Goal: Task Accomplishment & Management: Manage account settings

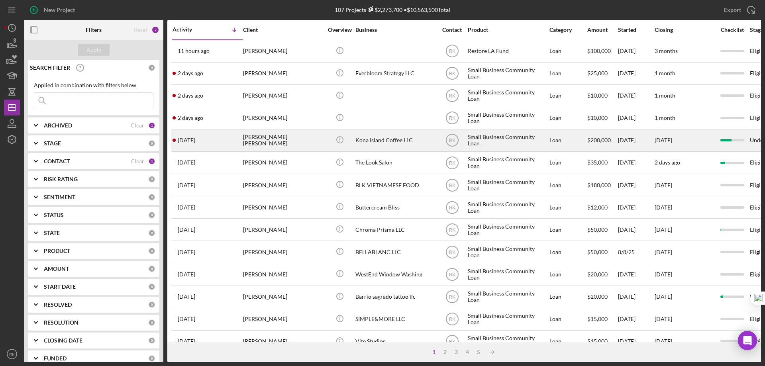
drag, startPoint x: 33, startPoint y: 28, endPoint x: 319, endPoint y: 130, distance: 303.9
click at [33, 28] on icon "button" at bounding box center [34, 30] width 18 height 18
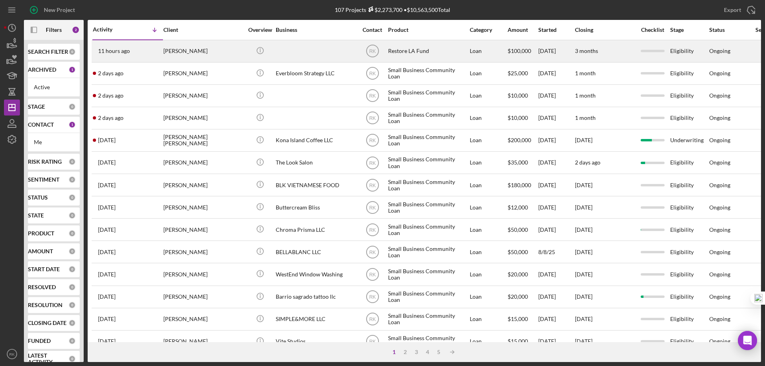
click at [179, 49] on div "Jamie Montier" at bounding box center [203, 51] width 80 height 21
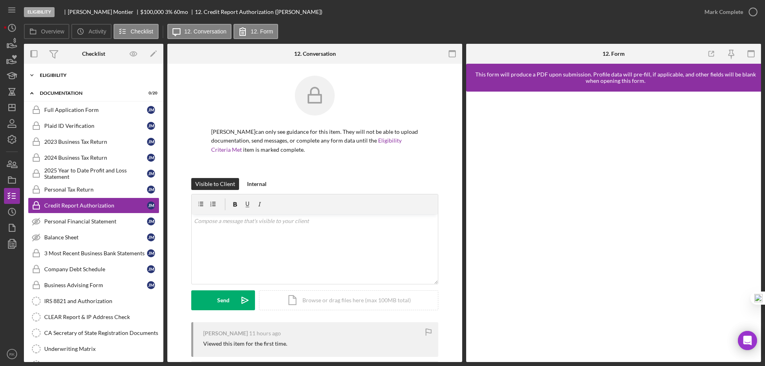
click at [56, 78] on div "Icon/Expander Eligibility 0 / 7" at bounding box center [93, 75] width 139 height 16
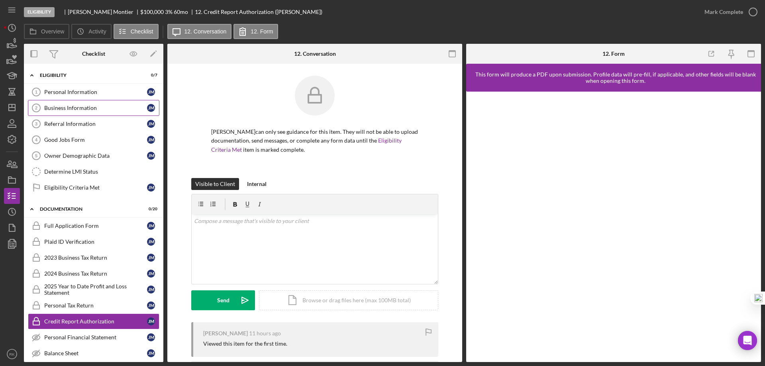
click at [63, 107] on div "Business Information" at bounding box center [95, 108] width 103 height 6
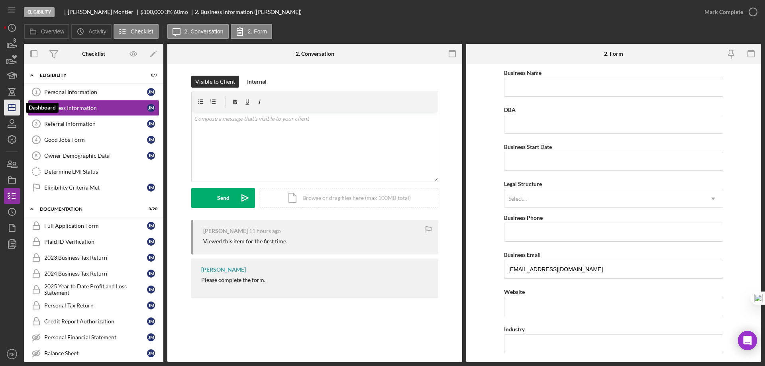
click at [9, 109] on polygon "button" at bounding box center [12, 107] width 6 height 6
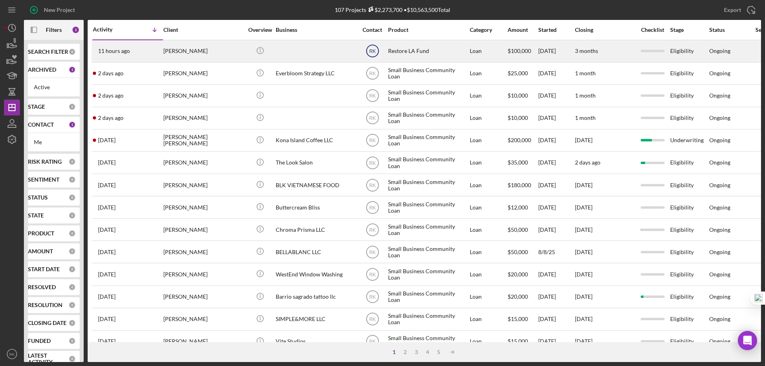
click at [372, 52] on text "RK" at bounding box center [372, 52] width 7 height 6
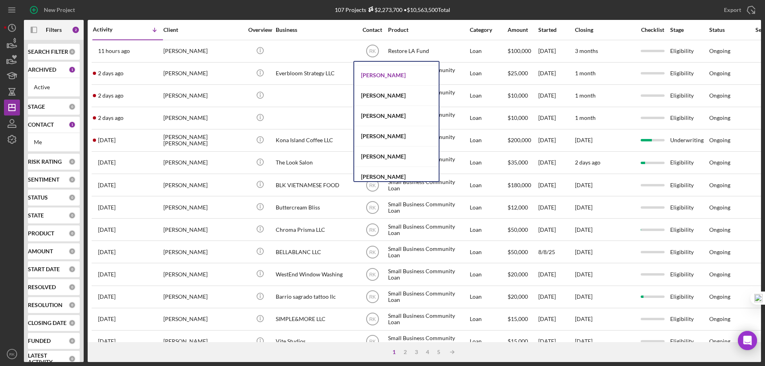
scroll to position [159, 0]
click at [385, 76] on div "Yash Abichandani" at bounding box center [396, 75] width 84 height 20
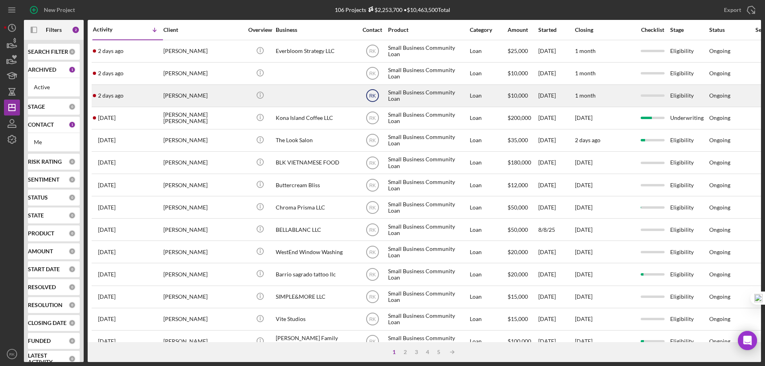
click at [373, 95] on text "RK" at bounding box center [372, 96] width 7 height 6
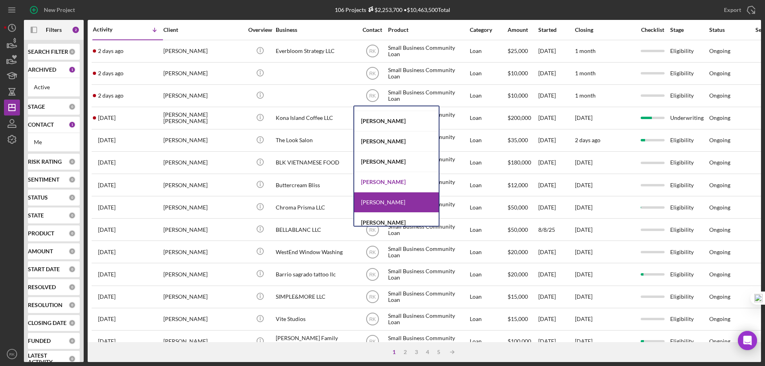
scroll to position [35, 0]
click at [397, 180] on div "[PERSON_NAME]" at bounding box center [396, 182] width 84 height 20
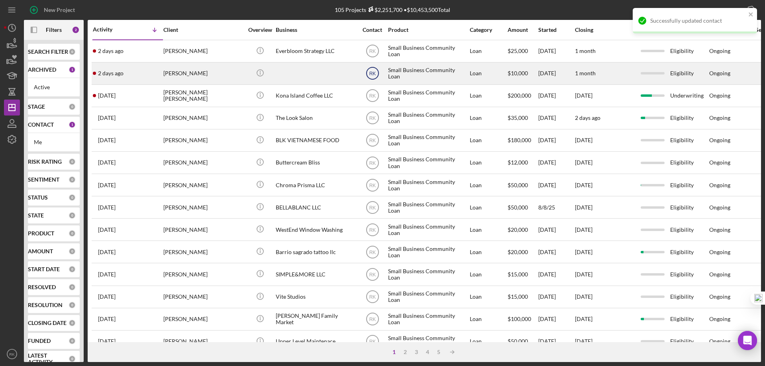
click at [374, 75] on text "RK" at bounding box center [372, 74] width 7 height 6
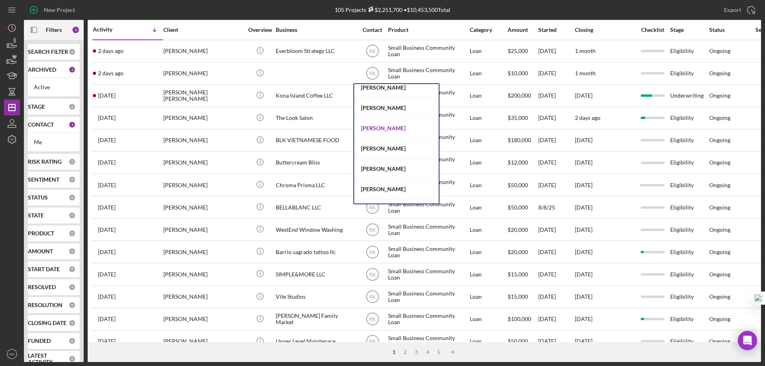
scroll to position [311, 0]
click at [386, 127] on div "Cassandra Cervera" at bounding box center [396, 128] width 84 height 20
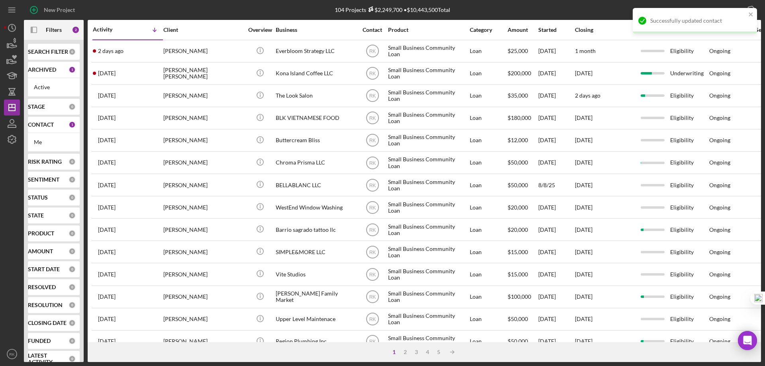
click at [375, 52] on text "RK" at bounding box center [372, 52] width 7 height 6
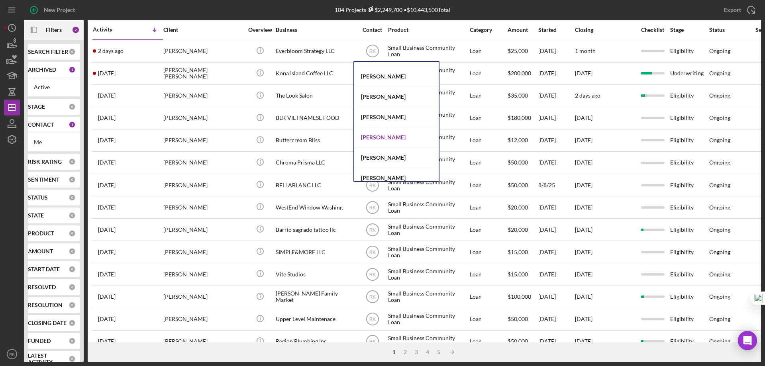
scroll to position [327, 0]
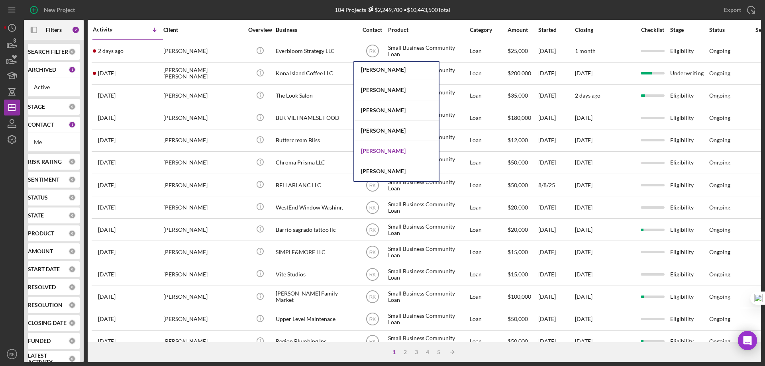
click at [391, 151] on div "Alberto Enriquez" at bounding box center [396, 151] width 84 height 20
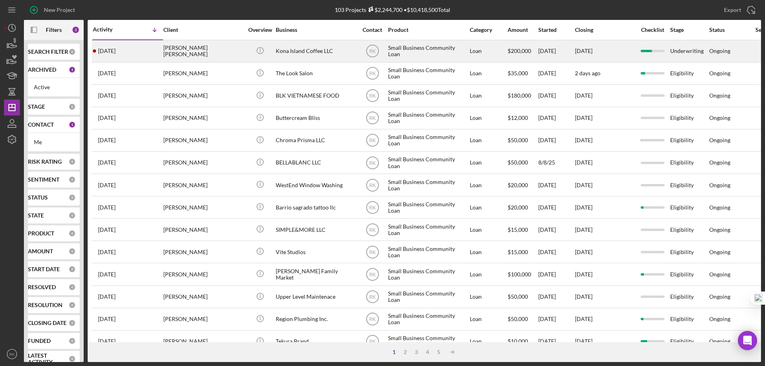
click at [163, 55] on td "3 days ago Hanna Mejia Hans" at bounding box center [127, 51] width 71 height 22
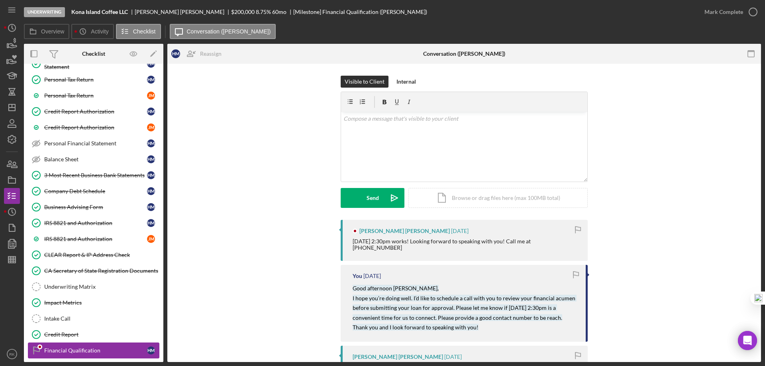
scroll to position [127, 0]
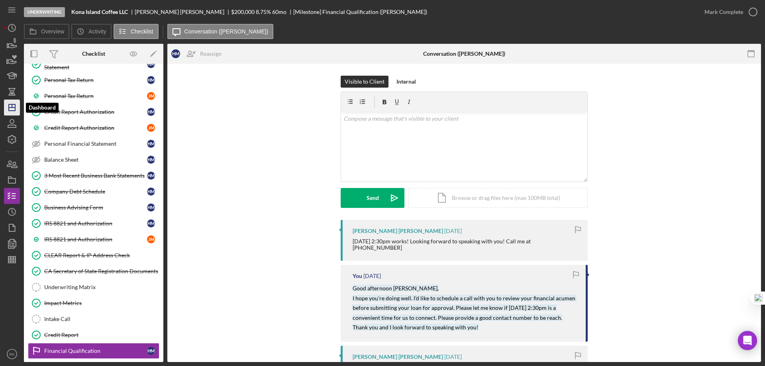
click at [12, 108] on icon "Icon/Dashboard" at bounding box center [12, 108] width 20 height 20
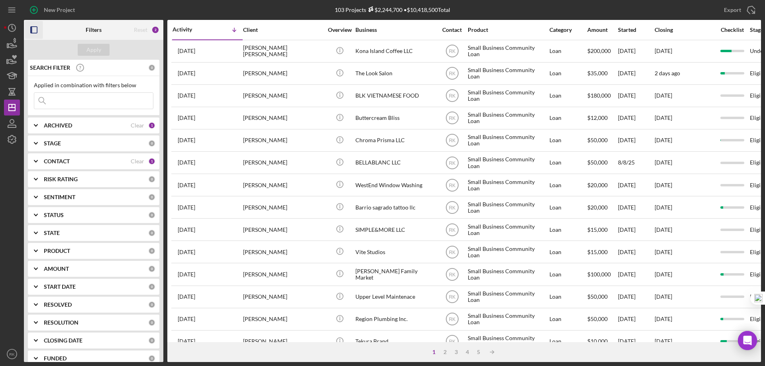
click at [35, 33] on rect "button" at bounding box center [34, 30] width 6 height 6
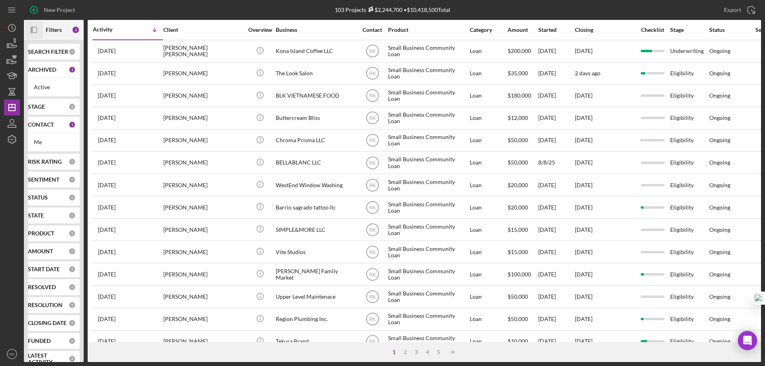
click at [43, 123] on b "CONTACT" at bounding box center [41, 124] width 26 height 6
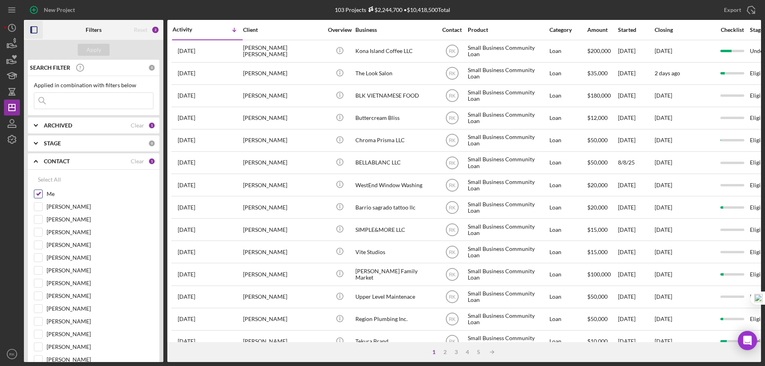
drag, startPoint x: 36, startPoint y: 190, endPoint x: 39, endPoint y: 198, distance: 8.4
click at [36, 190] on input "Me" at bounding box center [38, 194] width 8 height 8
checkbox input "false"
click at [41, 270] on input "[PERSON_NAME]" at bounding box center [38, 270] width 8 height 8
checkbox input "true"
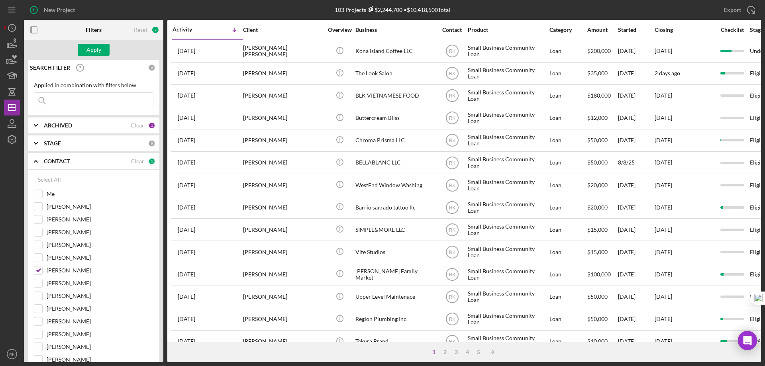
drag, startPoint x: 32, startPoint y: 29, endPoint x: 72, endPoint y: 61, distance: 51.9
click at [33, 29] on icon "button" at bounding box center [34, 30] width 18 height 18
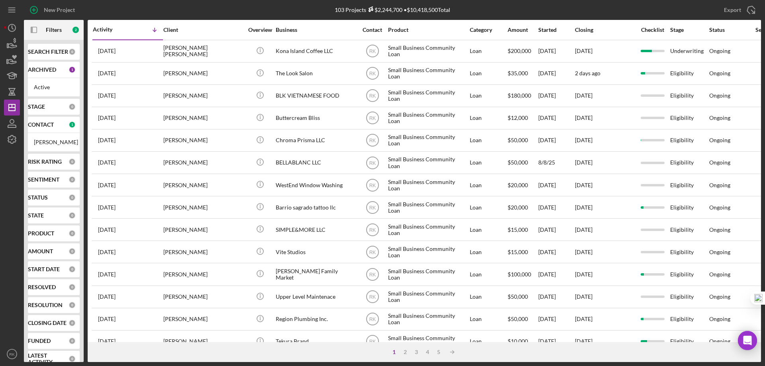
click at [41, 128] on b "CONTACT" at bounding box center [41, 124] width 26 height 6
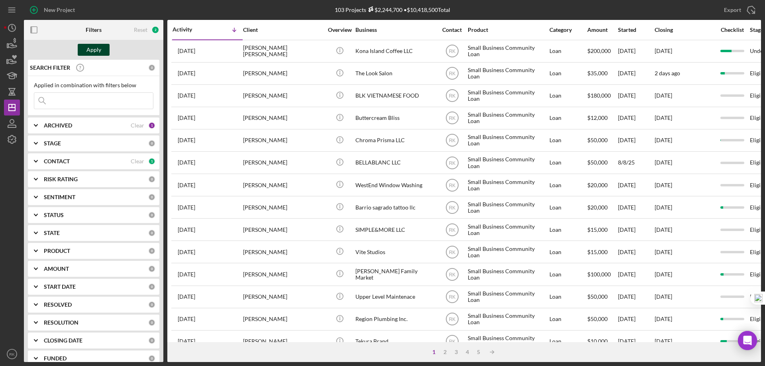
click at [90, 51] on div "Apply" at bounding box center [93, 50] width 15 height 12
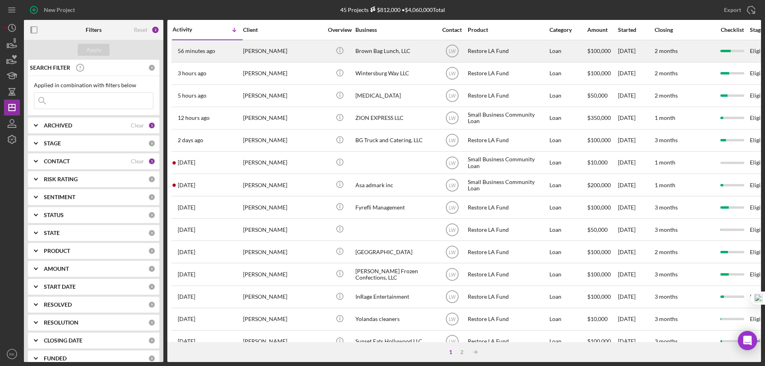
click at [384, 52] on div "Brown Bag Lunch, LLC" at bounding box center [395, 51] width 80 height 21
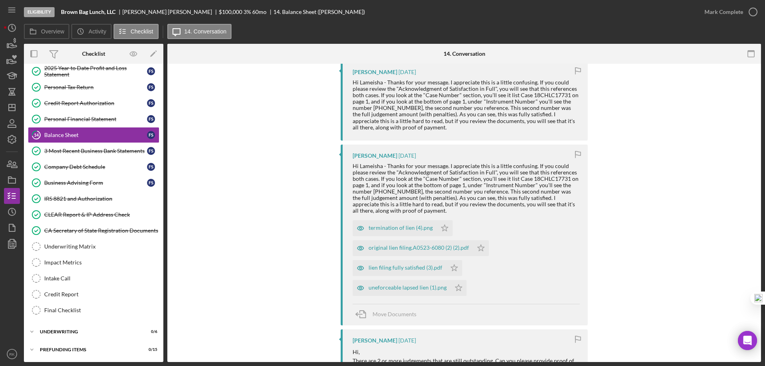
scroll to position [445, 0]
click at [385, 231] on div "termination of lien (4).png" at bounding box center [400, 227] width 64 height 6
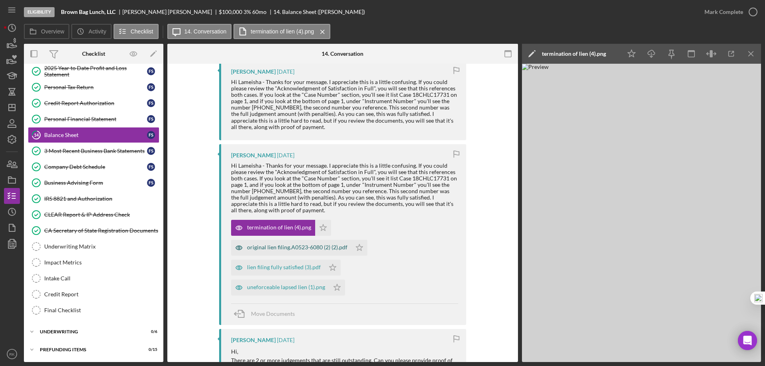
click at [278, 251] on div "original lien filing.A0523-6080 (2) (2).pdf" at bounding box center [297, 247] width 100 height 6
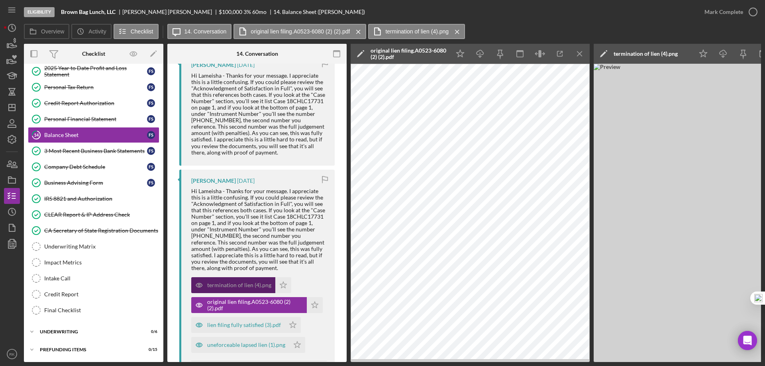
click at [241, 288] on div "termination of lien (4).png" at bounding box center [239, 285] width 64 height 6
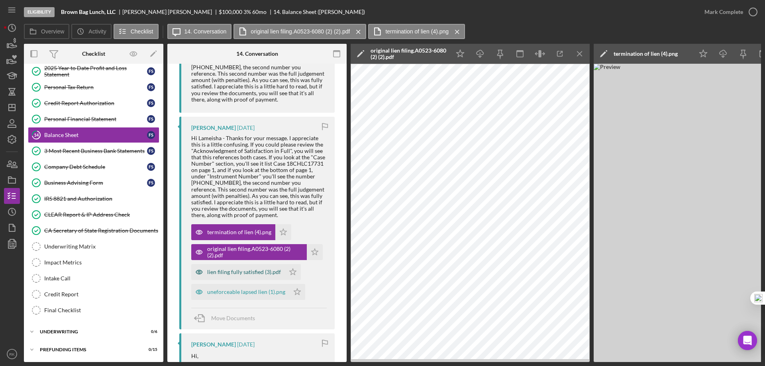
click at [235, 275] on div "lien filing fully satisfied (3).pdf" at bounding box center [244, 272] width 74 height 6
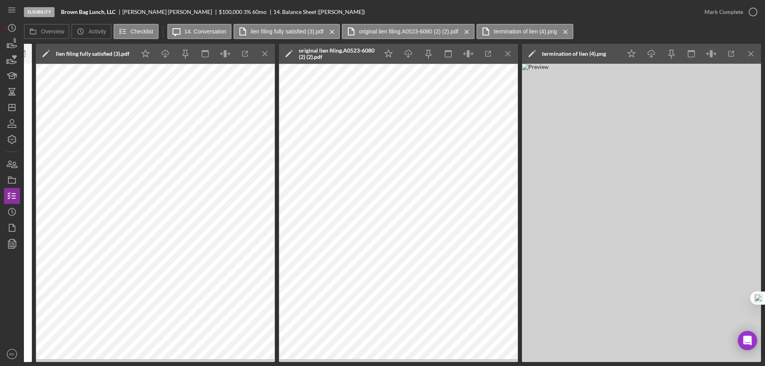
scroll to position [0, 0]
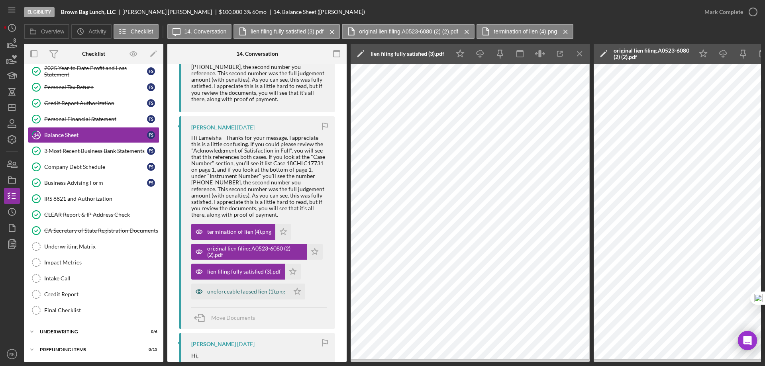
click at [235, 295] on div "uneforceable lapsed lien (1).png" at bounding box center [246, 291] width 78 height 6
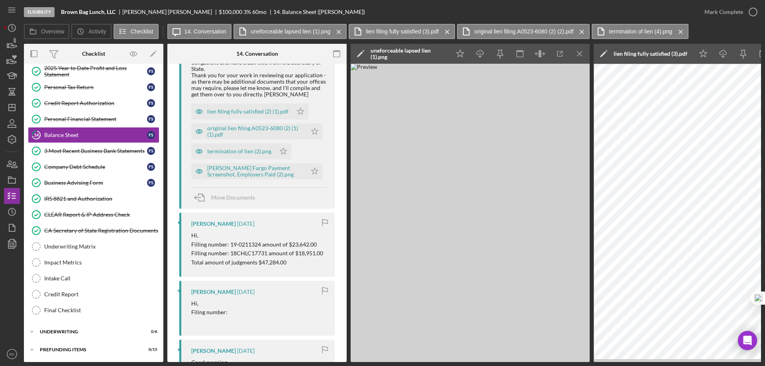
scroll to position [1007, 0]
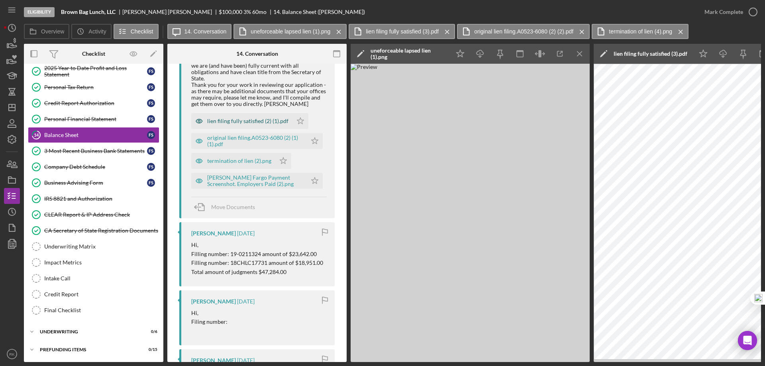
click at [231, 124] on div "lien filing fully satisfied (2) (1).pdf" at bounding box center [247, 121] width 81 height 6
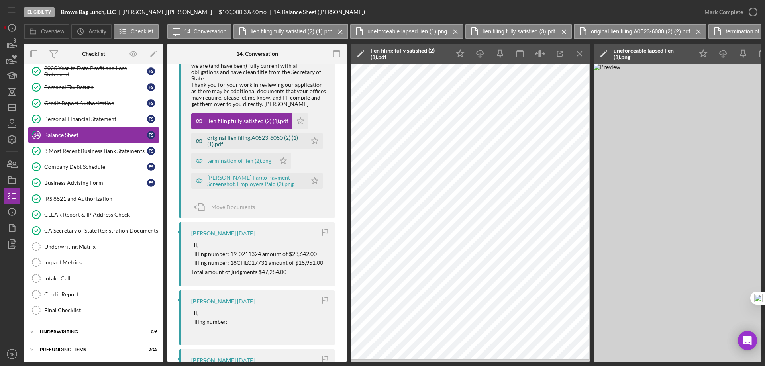
click at [224, 147] on div "original lien filing.A0523-6080 (2) (1) (1).pdf" at bounding box center [255, 141] width 96 height 13
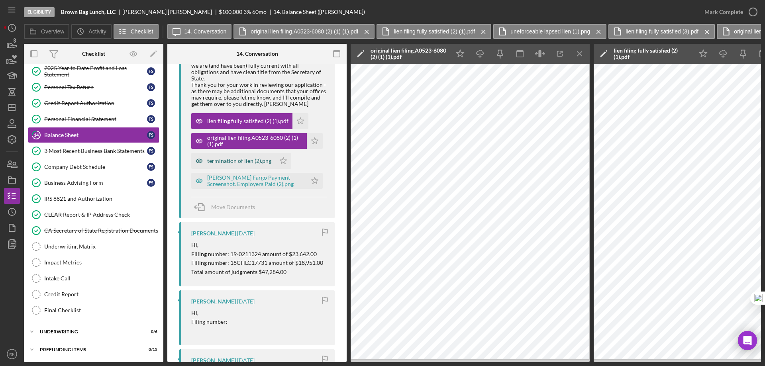
click at [235, 164] on div "termination of lien (2).png" at bounding box center [239, 161] width 64 height 6
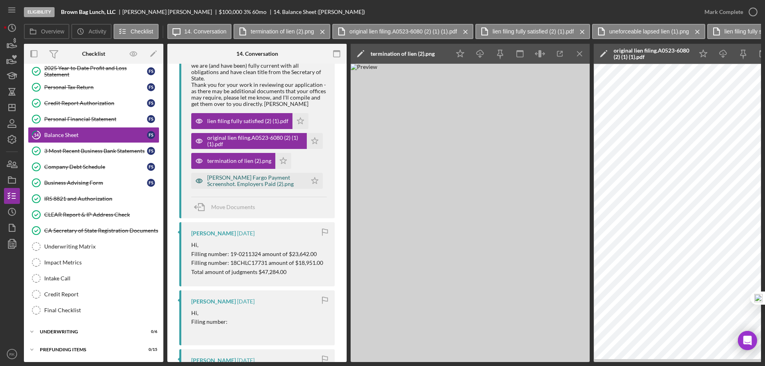
click at [234, 187] on div "[PERSON_NAME] Fargo Payment Screenshot. Employers Paid (2).png" at bounding box center [255, 180] width 96 height 13
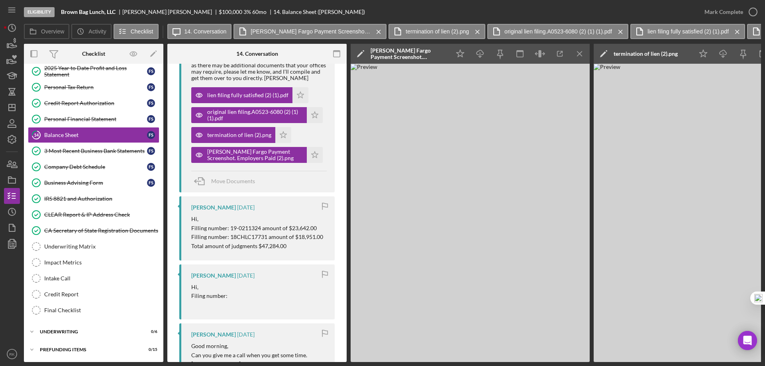
scroll to position [1034, 0]
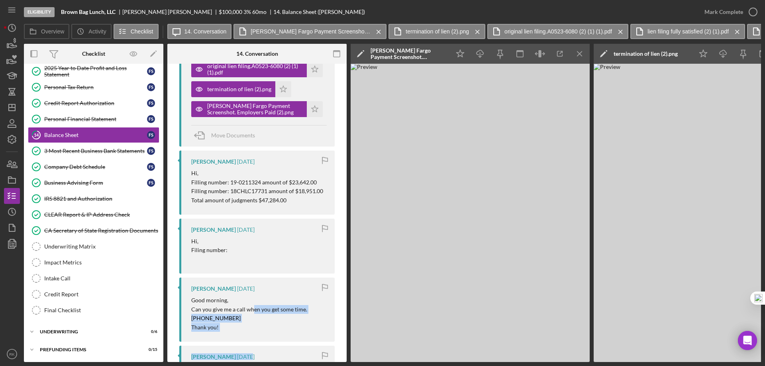
click at [255, 359] on div "Lameisha Williams 6 minutes ago Hi, You can give me a call at 415-442-4306 Than…" at bounding box center [256, 207] width 155 height 2133
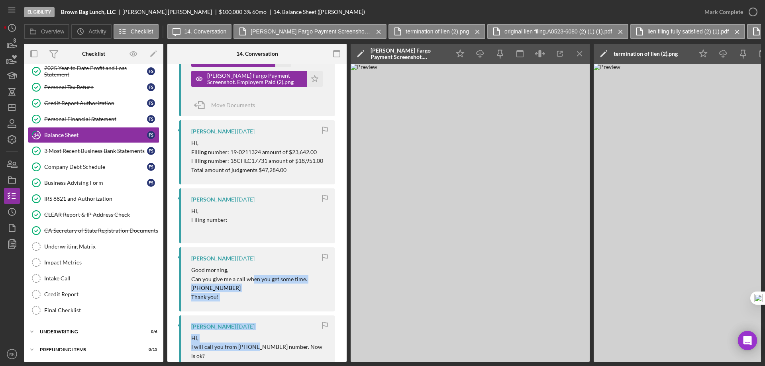
click at [271, 337] on div "Lameisha Williams 3 weeks ago Hi, I will call you from 650-670-0527 number. Now…" at bounding box center [256, 342] width 155 height 55
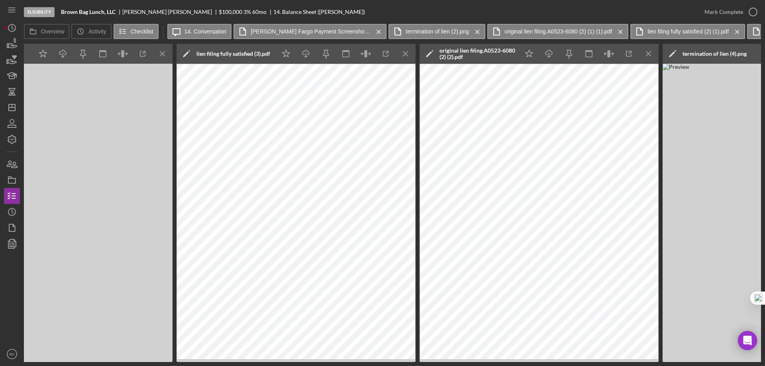
scroll to position [0, 1530]
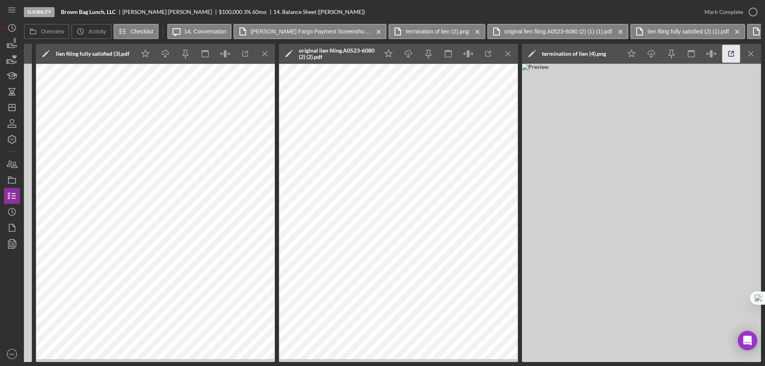
click at [731, 54] on icon "button" at bounding box center [731, 54] width 18 height 18
click at [286, 363] on div "Eligibility Brown Bag Lunch, LLC Francis Scanlon $100,000 $20,000 3 % 60 mo 14.…" at bounding box center [382, 183] width 765 height 366
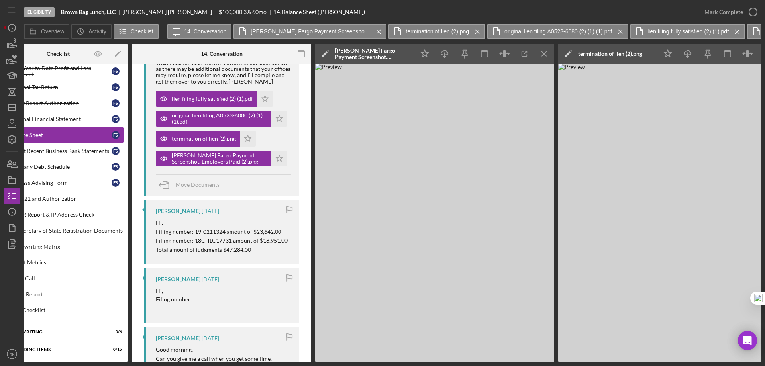
scroll to position [0, 0]
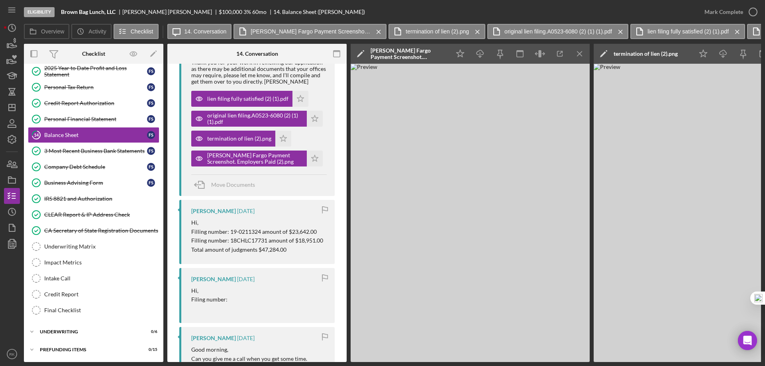
click at [63, 216] on div "CLEAR Report & IP Address Check" at bounding box center [101, 215] width 115 height 6
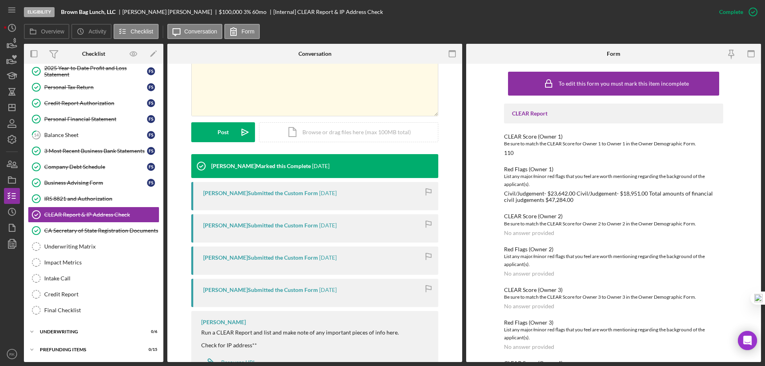
scroll to position [192, 0]
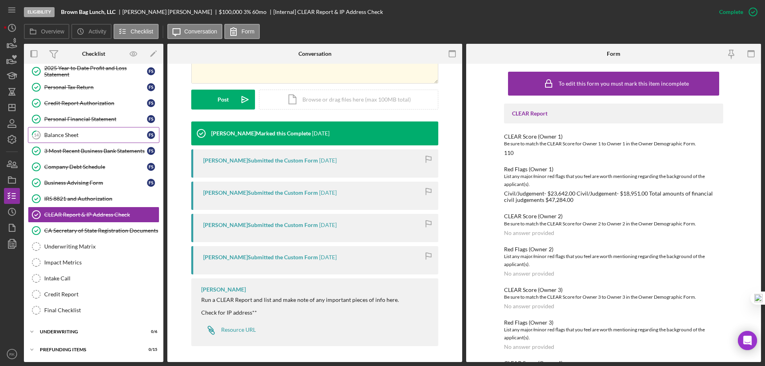
click at [68, 134] on div "Balance Sheet" at bounding box center [95, 135] width 103 height 6
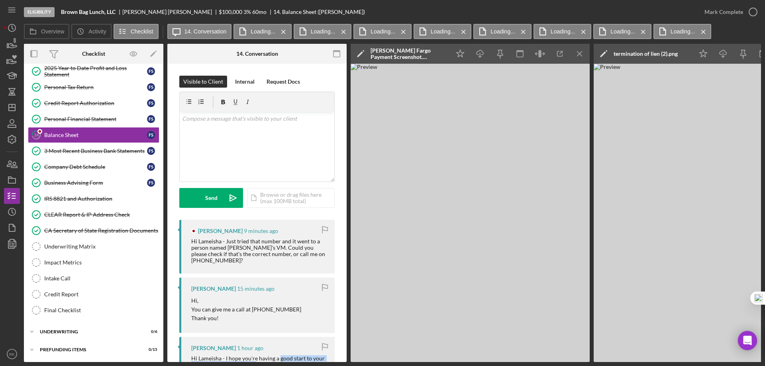
drag, startPoint x: 255, startPoint y: 362, endPoint x: 279, endPoint y: 357, distance: 24.4
click at [279, 357] on div "Eligibility Brown Bag Lunch, LLC Francis Scanlon $100,000 $20,000 3 % 60 mo 14.…" at bounding box center [382, 183] width 765 height 366
click at [81, 214] on div "CLEAR Report & IP Address Check" at bounding box center [101, 215] width 115 height 6
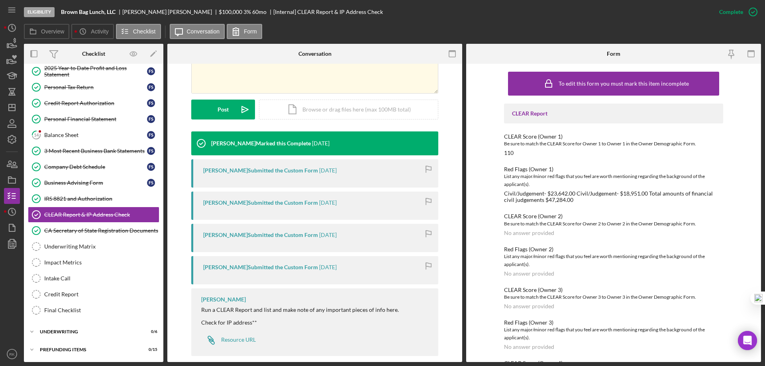
scroll to position [192, 0]
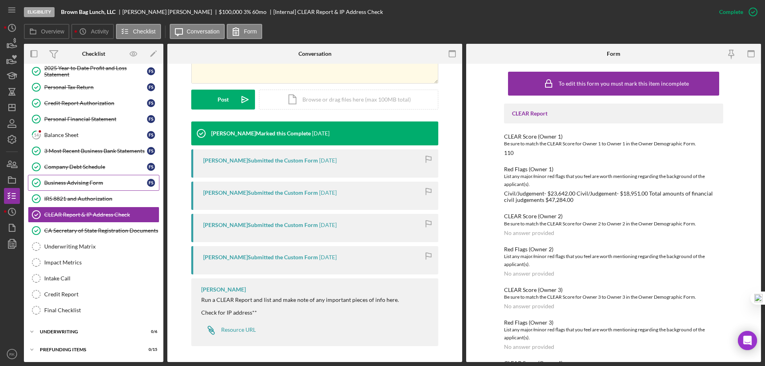
click at [78, 185] on div "Business Advising Form" at bounding box center [95, 183] width 103 height 6
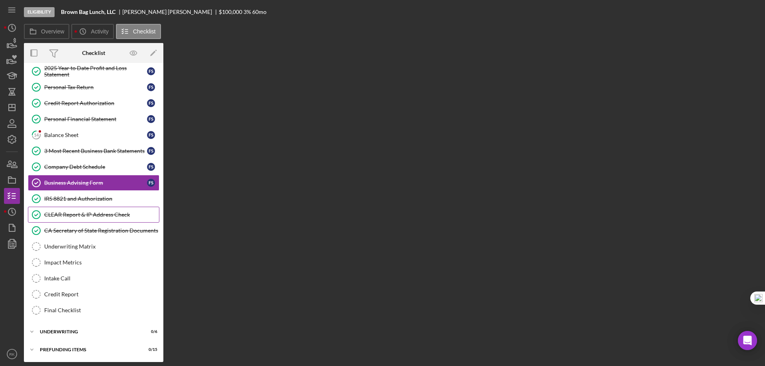
scroll to position [102, 0]
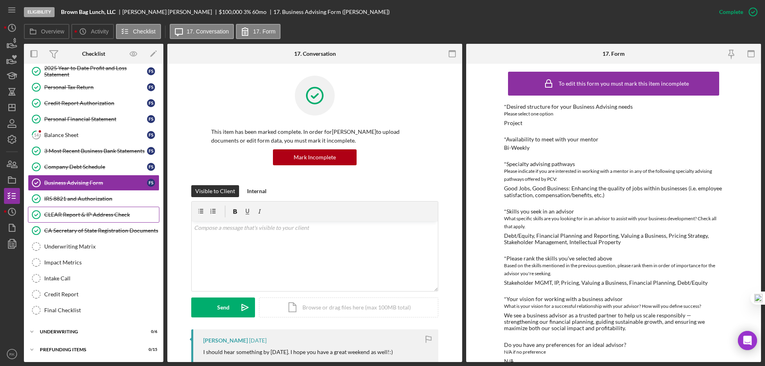
click at [80, 215] on div "CLEAR Report & IP Address Check" at bounding box center [101, 215] width 115 height 6
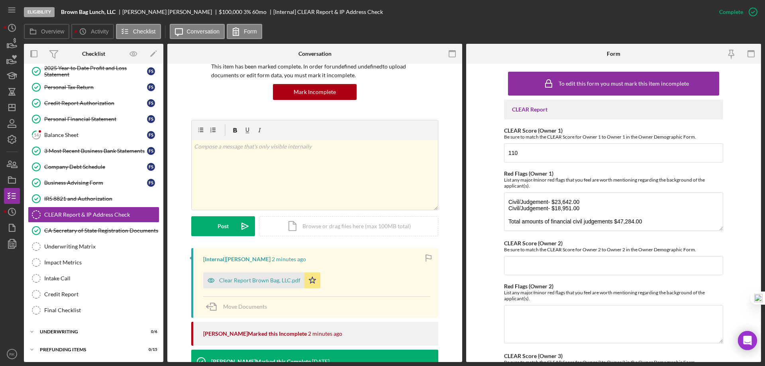
scroll to position [66, 0]
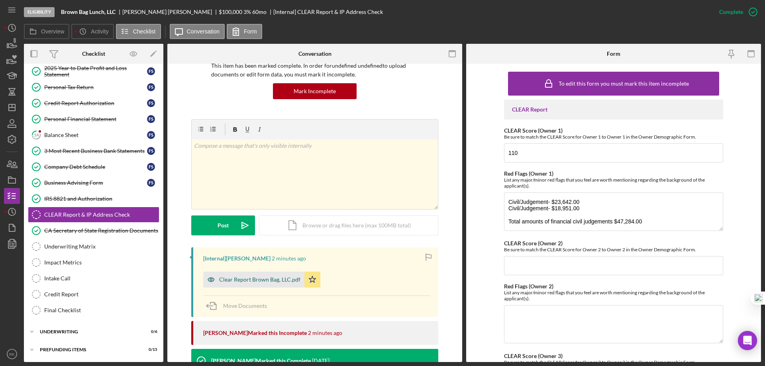
click at [250, 280] on div "Clear Report Brown Bag, LLC.pdf" at bounding box center [259, 279] width 81 height 6
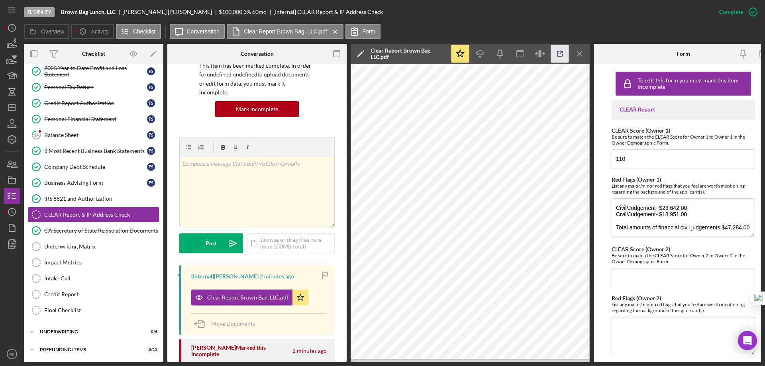
click at [562, 54] on icon "button" at bounding box center [560, 54] width 18 height 18
drag, startPoint x: 579, startPoint y: 52, endPoint x: 582, endPoint y: 105, distance: 52.7
click at [579, 52] on icon "Icon/Menu Close" at bounding box center [580, 54] width 18 height 18
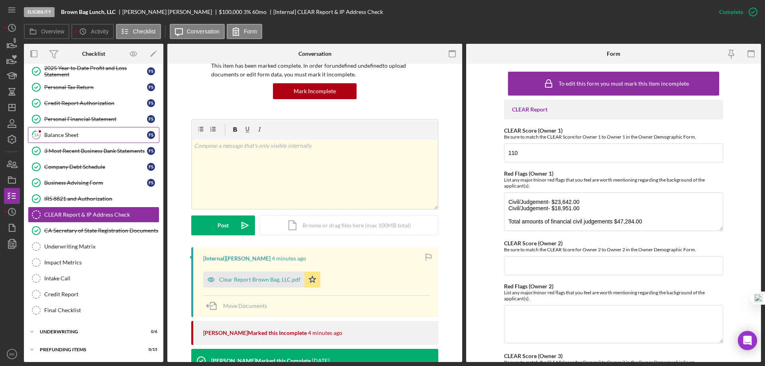
click at [91, 134] on div "Balance Sheet" at bounding box center [95, 135] width 103 height 6
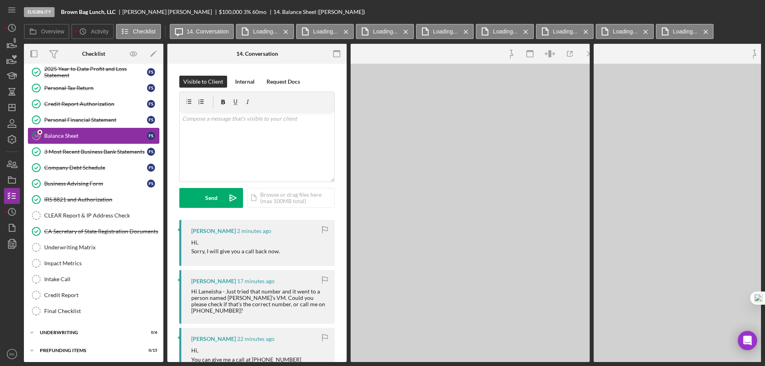
scroll to position [102, 0]
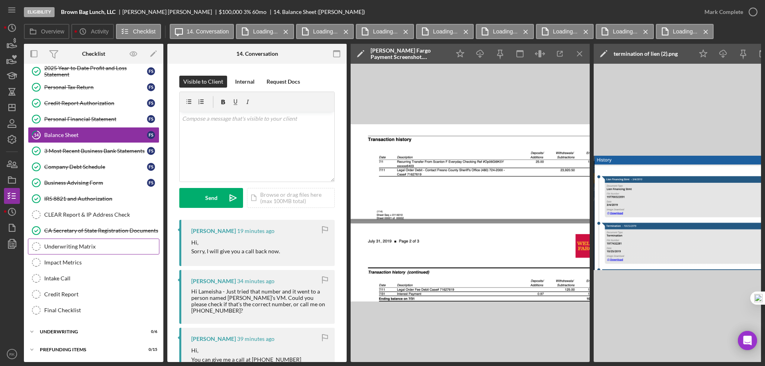
click at [108, 219] on link "CLEAR Report & IP Address Check CLEAR Report & IP Address Check" at bounding box center [93, 215] width 131 height 16
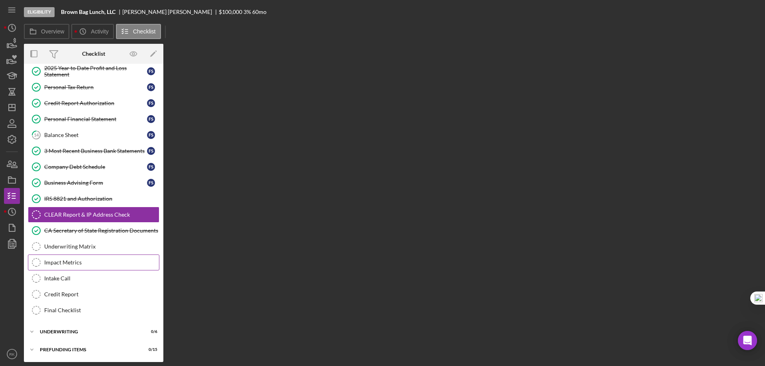
scroll to position [102, 0]
click at [80, 200] on div "IRS 8821 and Authorization" at bounding box center [101, 199] width 115 height 6
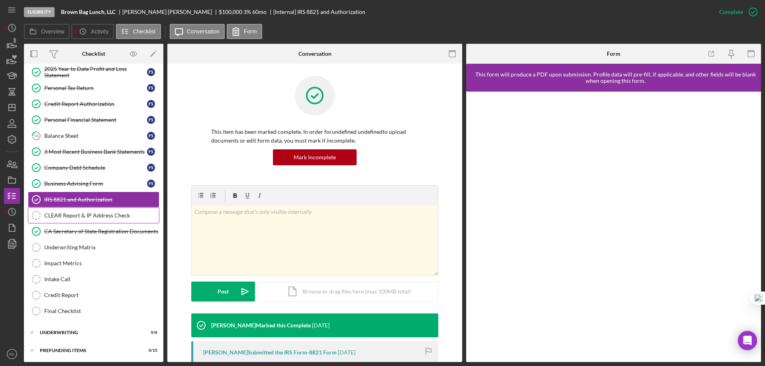
click at [84, 215] on div "CLEAR Report & IP Address Check" at bounding box center [101, 215] width 115 height 6
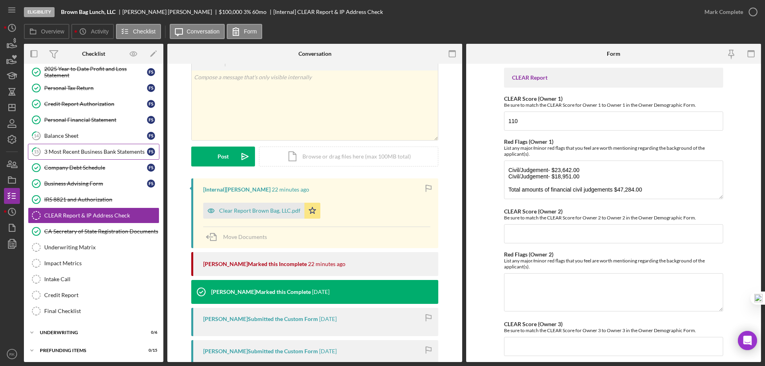
scroll to position [25, 0]
click at [64, 203] on link "IRS 8821 and Authorization IRS 8821 and Authorization" at bounding box center [93, 200] width 131 height 16
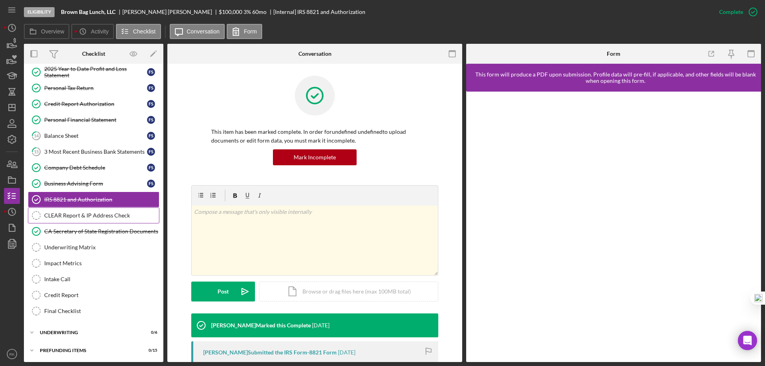
click at [73, 212] on div "CLEAR Report & IP Address Check" at bounding box center [101, 215] width 115 height 6
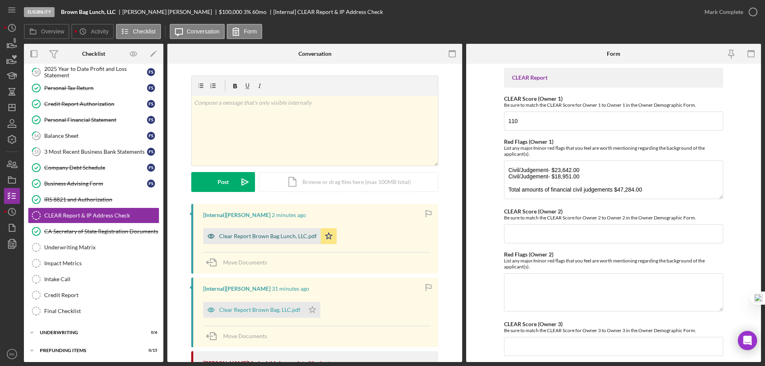
click at [257, 236] on div "Clear Report Brown Bag Lunch, LLC.pdf" at bounding box center [268, 236] width 98 height 6
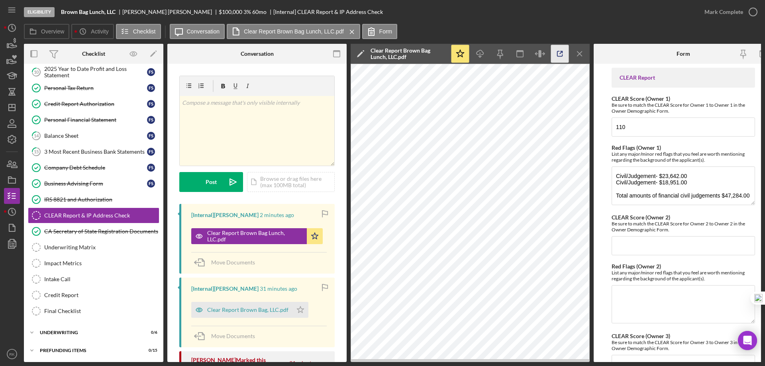
click at [554, 54] on icon "button" at bounding box center [560, 54] width 18 height 18
click at [71, 134] on div "Balance Sheet" at bounding box center [95, 136] width 103 height 6
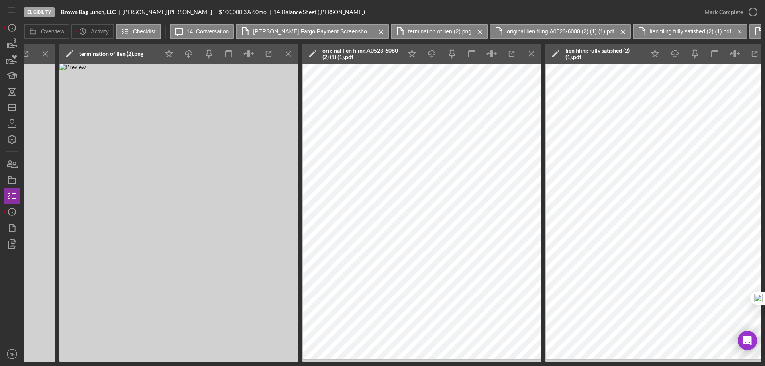
scroll to position [0, 533]
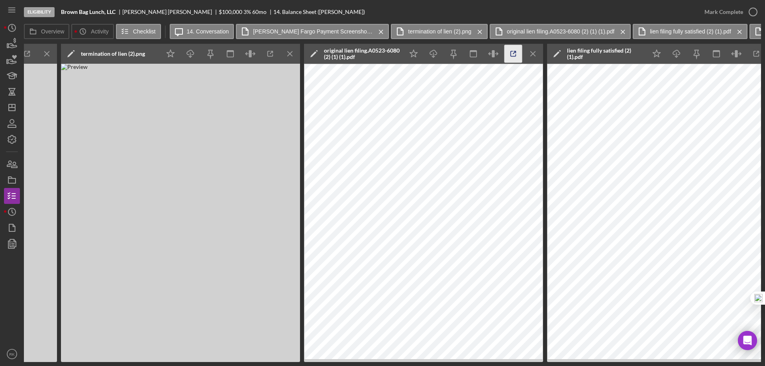
click at [511, 55] on icon "button" at bounding box center [513, 54] width 18 height 18
click at [752, 57] on icon "button" at bounding box center [756, 54] width 18 height 18
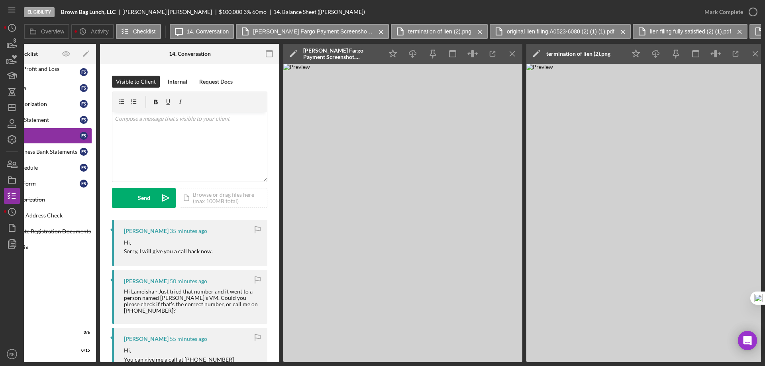
scroll to position [0, 0]
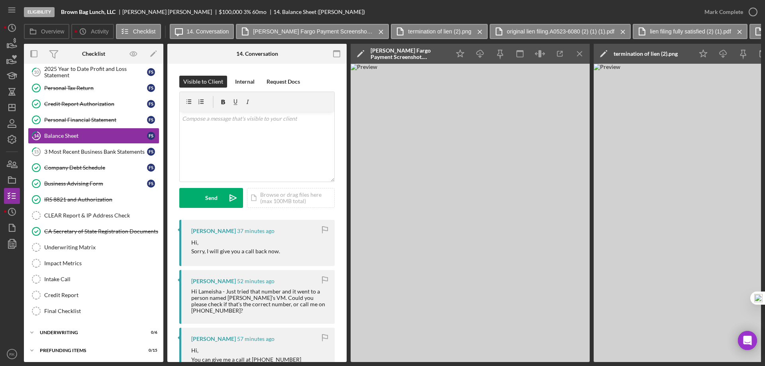
click at [576, 53] on icon "Icon/Menu Close" at bounding box center [580, 54] width 18 height 18
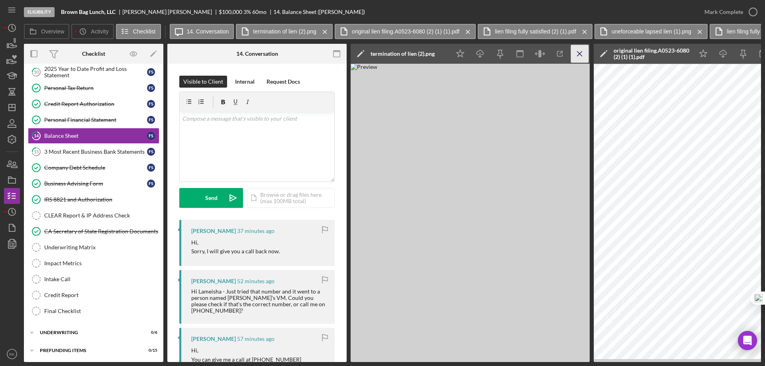
click at [576, 53] on icon "Icon/Menu Close" at bounding box center [580, 54] width 18 height 18
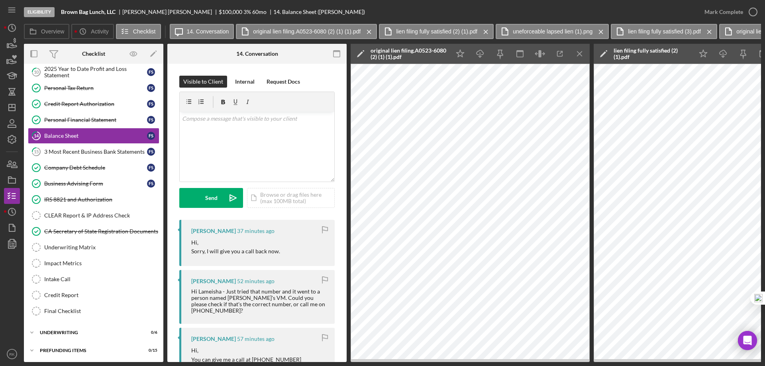
click at [576, 53] on icon "Icon/Menu Close" at bounding box center [580, 54] width 18 height 18
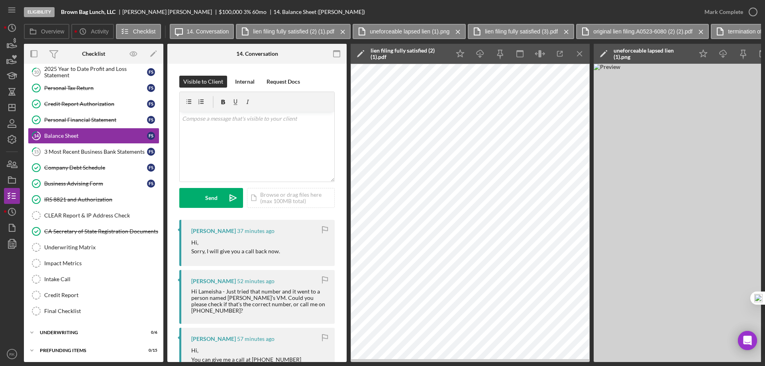
click at [576, 53] on icon "Icon/Menu Close" at bounding box center [580, 54] width 18 height 18
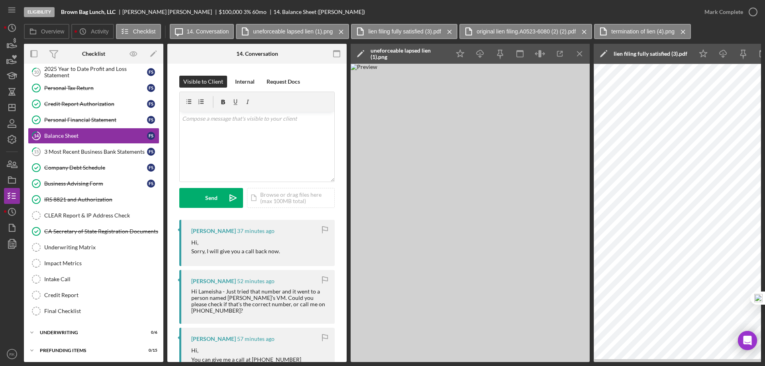
click at [576, 53] on icon "Icon/Menu Close" at bounding box center [580, 54] width 18 height 18
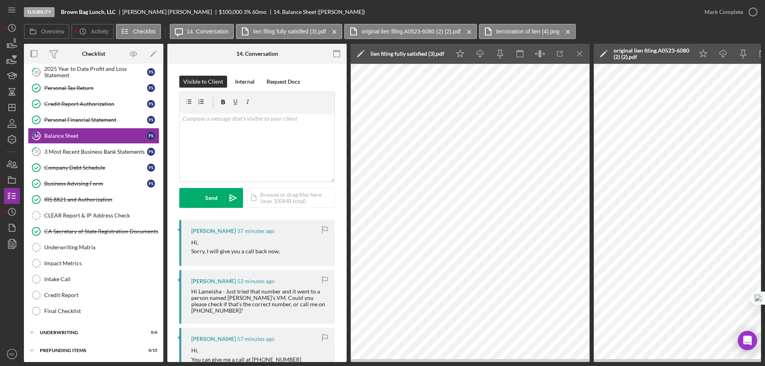
click at [576, 53] on icon "Icon/Menu Close" at bounding box center [580, 54] width 18 height 18
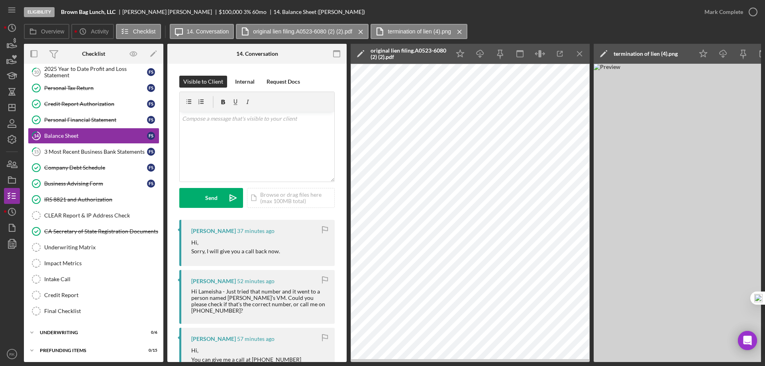
click at [576, 53] on icon "Icon/Menu Close" at bounding box center [580, 54] width 18 height 18
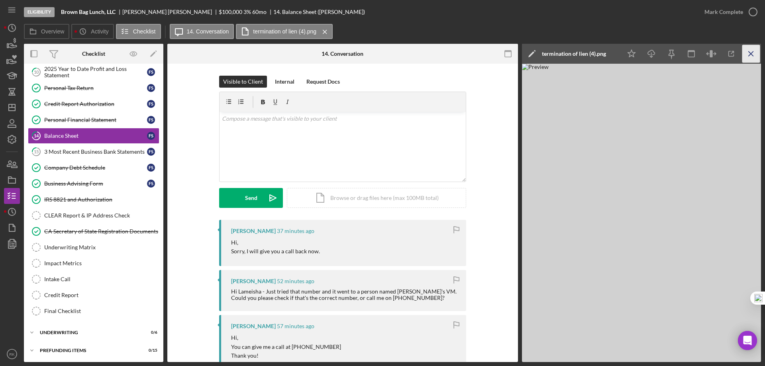
click at [753, 53] on icon "Icon/Menu Close" at bounding box center [751, 54] width 18 height 18
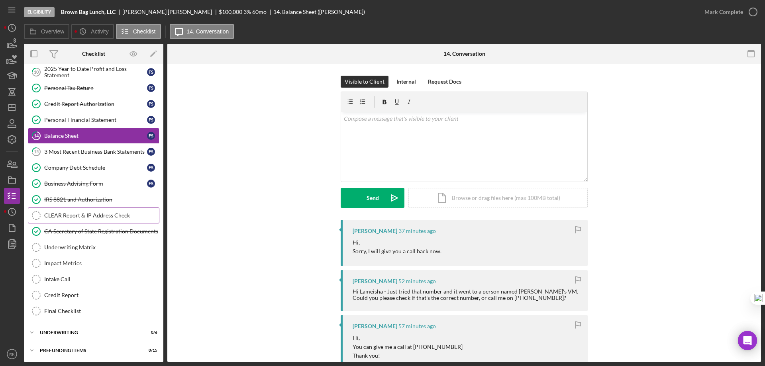
click at [69, 217] on div "CLEAR Report & IP Address Check" at bounding box center [101, 215] width 115 height 6
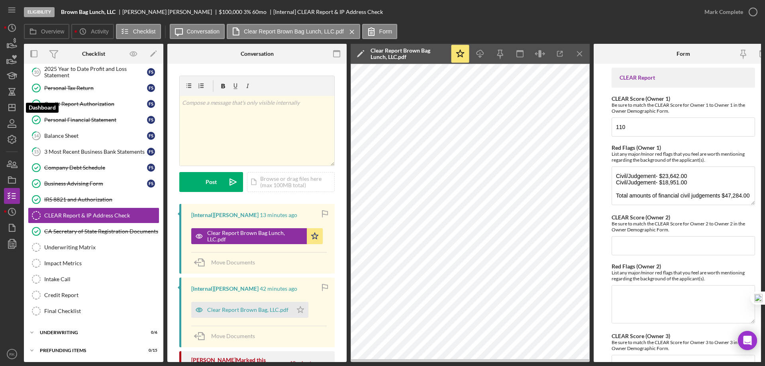
drag, startPoint x: 12, startPoint y: 111, endPoint x: 24, endPoint y: 118, distance: 13.7
click at [12, 111] on polygon "button" at bounding box center [12, 107] width 6 height 6
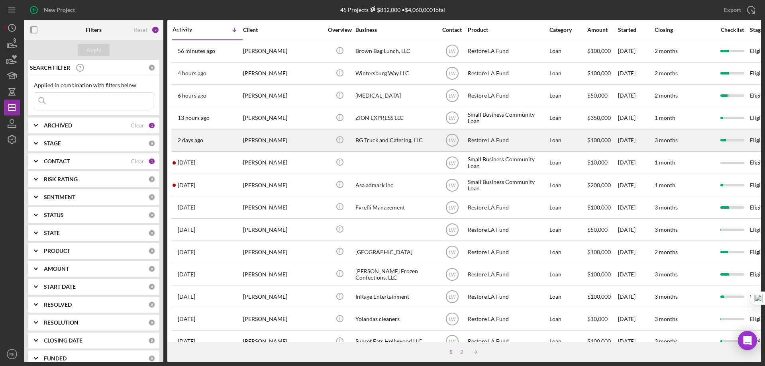
click at [367, 139] on div "BG Truck and Catering, LLC" at bounding box center [395, 140] width 80 height 21
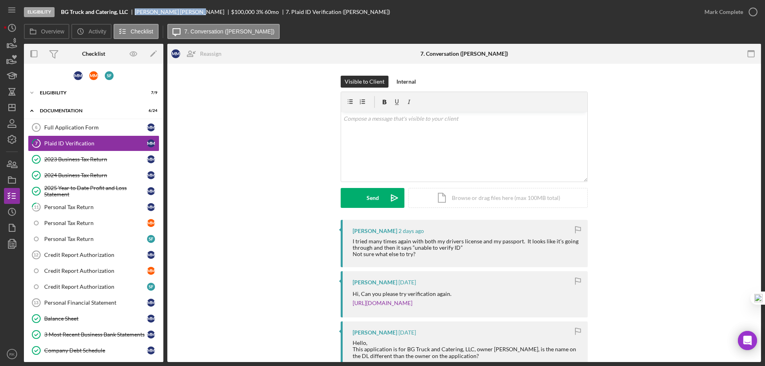
drag, startPoint x: 135, startPoint y: 11, endPoint x: 169, endPoint y: 11, distance: 34.3
click at [169, 11] on div "BG Truck and Catering, LLC Mary Milliken $100,000 $20,000 3 % 60 mo 7. Plaid ID…" at bounding box center [225, 12] width 329 height 6
copy div "Mary Milliken"
click at [55, 92] on div "Eligibility" at bounding box center [97, 92] width 114 height 5
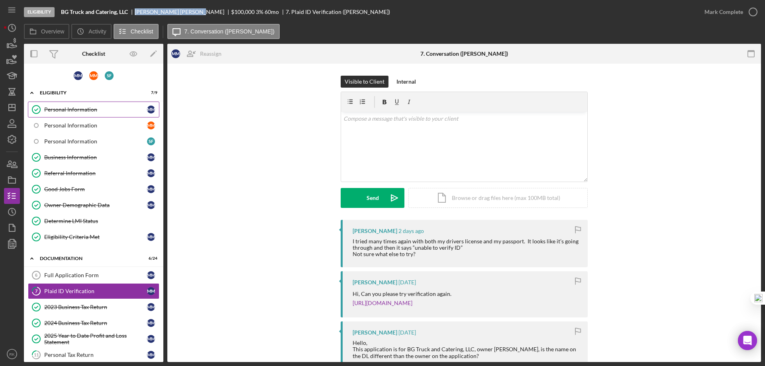
click at [63, 115] on link "Personal Information Personal Information M M" at bounding box center [93, 110] width 131 height 16
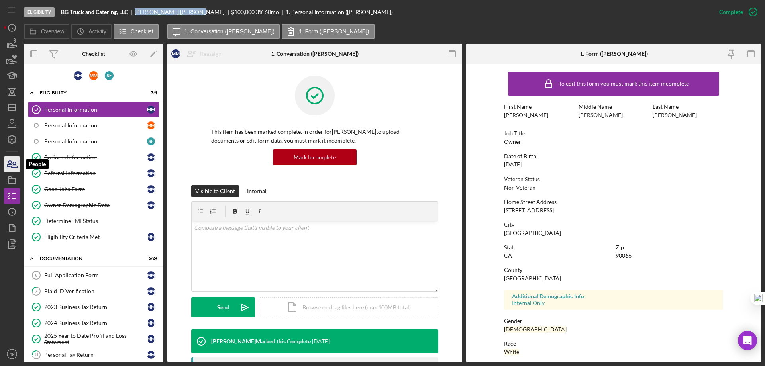
click at [16, 165] on icon "button" at bounding box center [12, 164] width 20 height 20
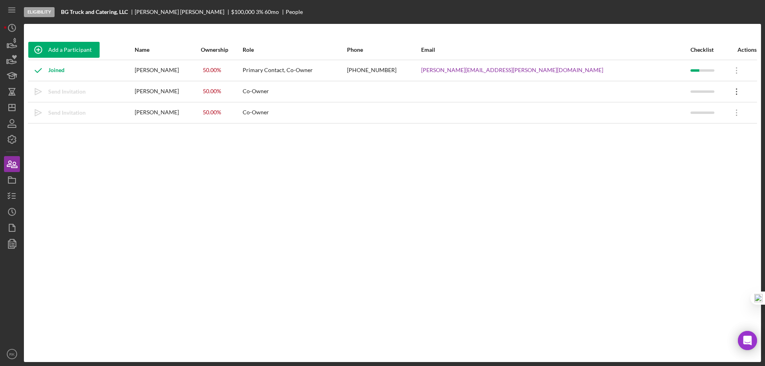
click at [727, 92] on icon "Icon/Overflow" at bounding box center [737, 92] width 20 height 20
click at [538, 184] on div "Add a Participant Name Ownership Role Phone Email Checklist Actions Joined Mary…" at bounding box center [392, 193] width 737 height 306
click at [12, 194] on line "button" at bounding box center [14, 194] width 4 height 0
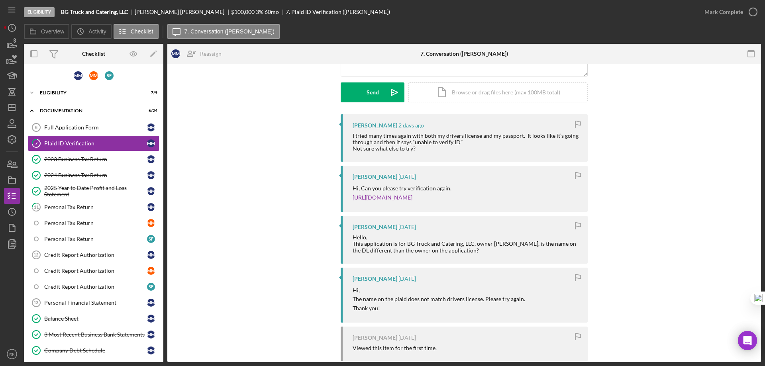
scroll to position [106, 0]
drag, startPoint x: 48, startPoint y: 94, endPoint x: 62, endPoint y: 101, distance: 15.0
click at [51, 94] on div "Eligibility" at bounding box center [97, 92] width 114 height 5
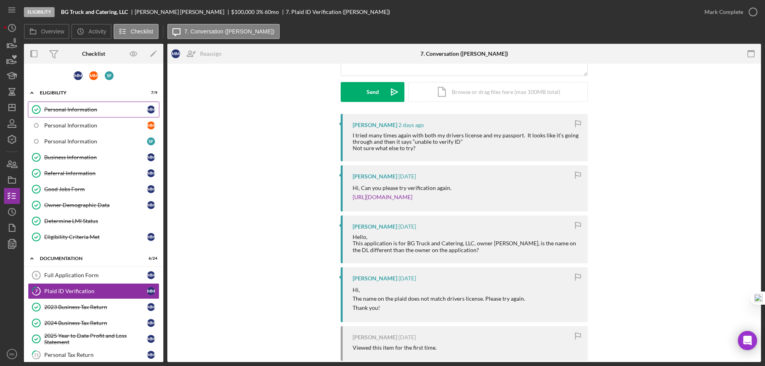
click at [69, 110] on div "Personal Information" at bounding box center [95, 109] width 103 height 6
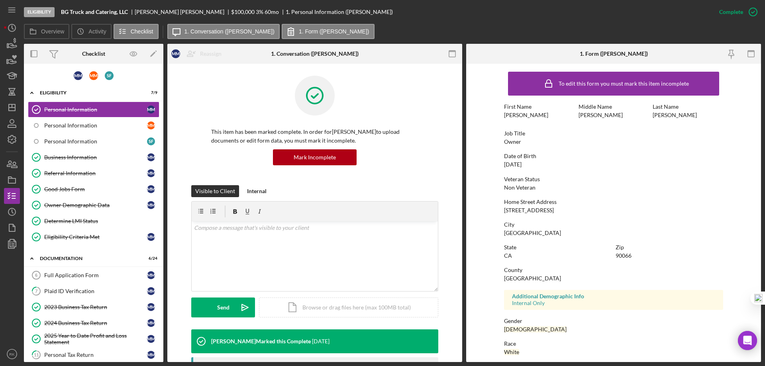
click at [87, 157] on div "Business Information" at bounding box center [95, 157] width 103 height 6
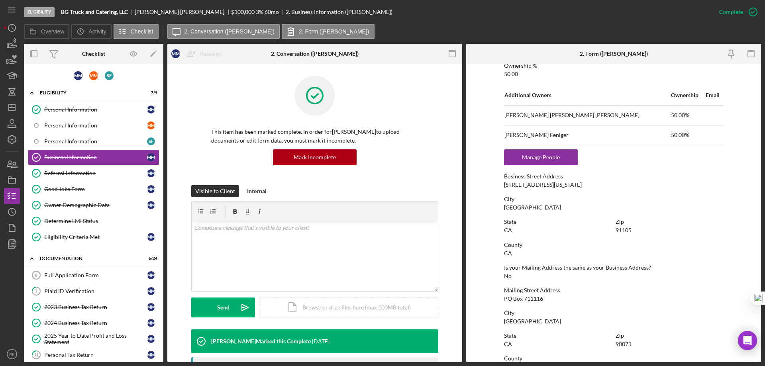
scroll to position [343, 0]
drag, startPoint x: 502, startPoint y: 185, endPoint x: 573, endPoint y: 212, distance: 76.3
click at [573, 212] on form "To edit this form you must mark this item incomplete Business Name BG Truck and…" at bounding box center [613, 213] width 295 height 298
click at [14, 163] on icon "button" at bounding box center [12, 164] width 20 height 20
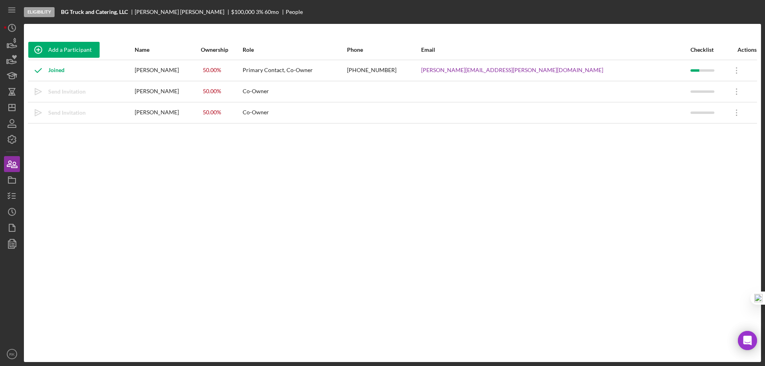
drag, startPoint x: 169, startPoint y: 92, endPoint x: 225, endPoint y: 93, distance: 56.2
click at [225, 93] on tr "Icon/icon-invite-send Send Invitation Mary Sue MIlliken 50.00 % Co-Owner Icon/O…" at bounding box center [392, 91] width 729 height 21
drag, startPoint x: 478, startPoint y: 116, endPoint x: 554, endPoint y: 118, distance: 76.1
click at [554, 118] on tr "Icon/icon-invite-send Send Invitation Susan Feniger 50.00 % Co-Owner Icon/Overf…" at bounding box center [392, 112] width 729 height 21
click at [7, 193] on icon "button" at bounding box center [12, 196] width 20 height 20
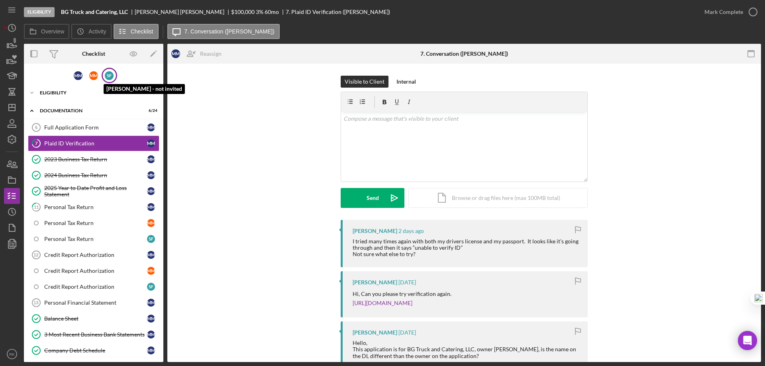
click at [110, 75] on div "S F" at bounding box center [109, 75] width 9 height 9
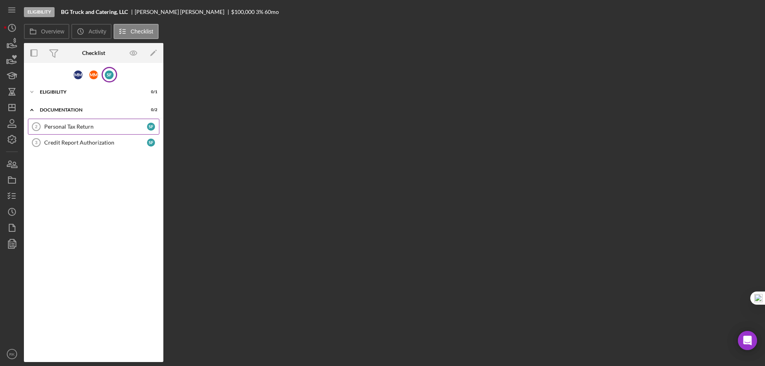
click at [102, 129] on div "Personal Tax Return" at bounding box center [95, 126] width 103 height 6
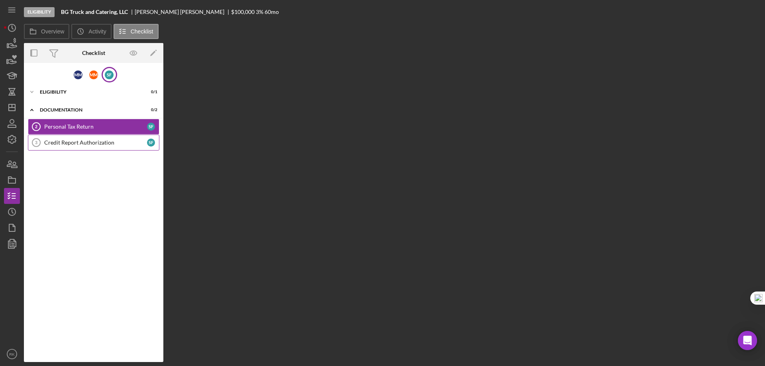
click at [107, 147] on link "Credit Report Authorization 3 Credit Report Authorization S F" at bounding box center [93, 143] width 131 height 16
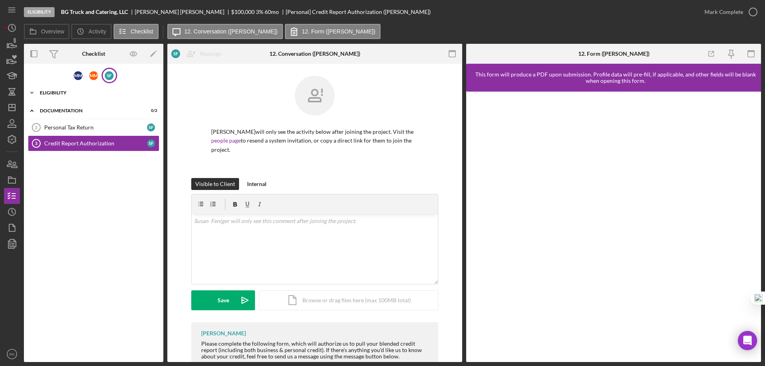
click at [55, 90] on div "Icon/Expander Eligibility 0 / 1" at bounding box center [93, 93] width 139 height 16
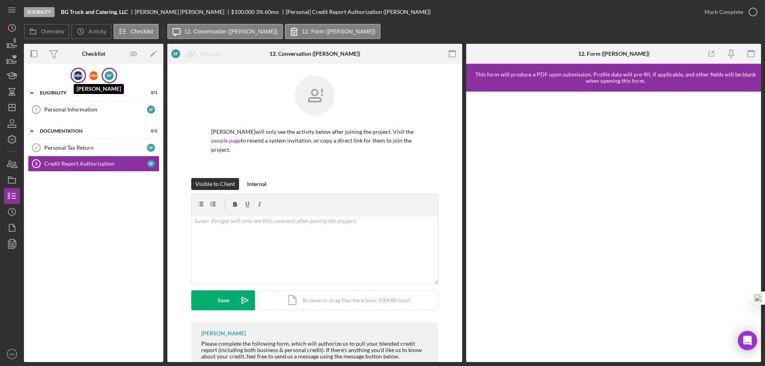
click at [76, 76] on div "M M" at bounding box center [78, 75] width 9 height 9
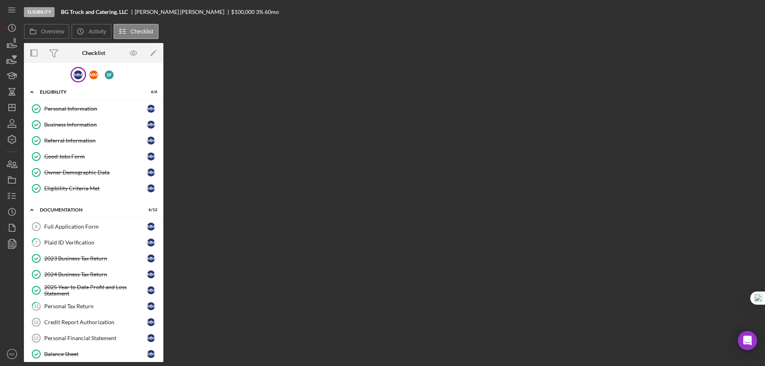
drag, startPoint x: 70, startPoint y: 130, endPoint x: 225, endPoint y: 141, distance: 155.0
click at [72, 130] on link "Business Information Business Information M M" at bounding box center [93, 125] width 131 height 16
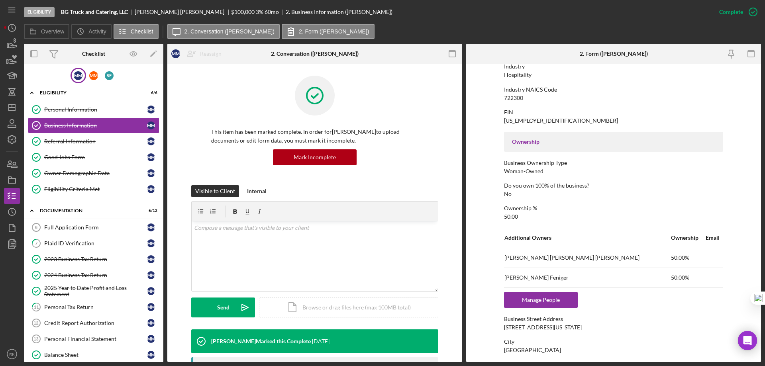
scroll to position [199, 0]
drag, startPoint x: 499, startPoint y: 257, endPoint x: 622, endPoint y: 260, distance: 123.1
click at [604, 260] on form "To edit this form you must mark this item incomplete Business Name BG Truck and…" at bounding box center [613, 213] width 295 height 298
click at [670, 260] on td "50.00%" at bounding box center [687, 258] width 35 height 20
drag, startPoint x: 513, startPoint y: 258, endPoint x: 627, endPoint y: 265, distance: 114.5
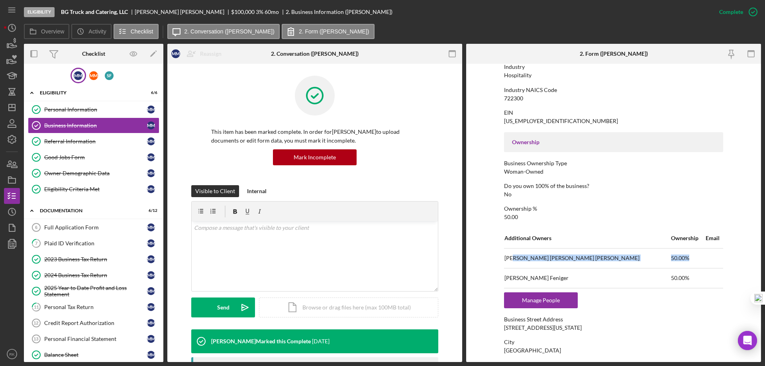
click at [640, 261] on tr "Mary Sue MIlliken 50.00%" at bounding box center [613, 258] width 219 height 20
click at [670, 259] on td "50.00%" at bounding box center [687, 258] width 35 height 20
drag, startPoint x: 643, startPoint y: 257, endPoint x: 500, endPoint y: 273, distance: 144.7
click at [500, 273] on form "To edit this form you must mark this item incomplete Business Name BG Truck and…" at bounding box center [613, 213] width 295 height 298
click at [505, 241] on td "Additional Owners" at bounding box center [587, 238] width 167 height 20
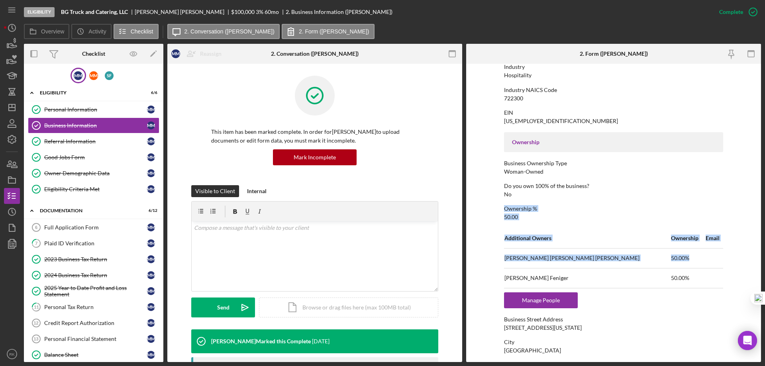
drag, startPoint x: 500, startPoint y: 260, endPoint x: 656, endPoint y: 253, distance: 156.7
click at [656, 253] on form "To edit this form you must mark this item incomplete Business Name BG Truck and…" at bounding box center [613, 213] width 295 height 298
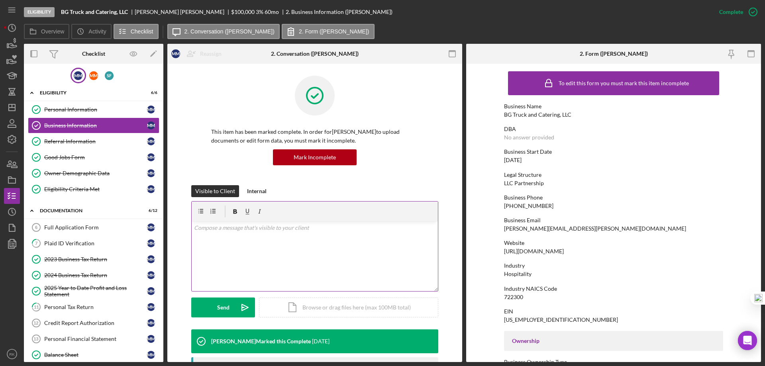
scroll to position [0, 0]
click at [11, 182] on icon "button" at bounding box center [12, 180] width 20 height 20
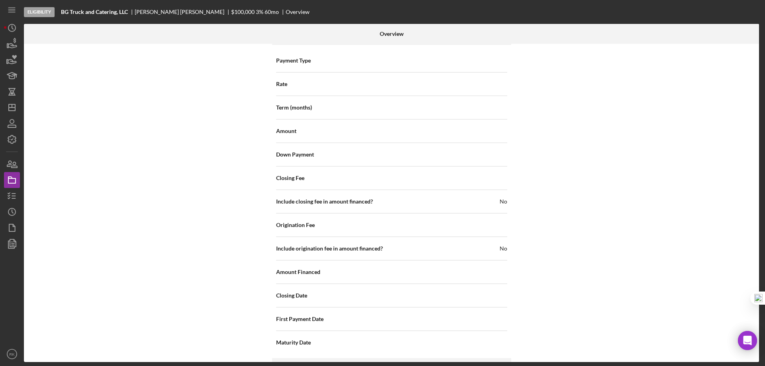
scroll to position [945, 0]
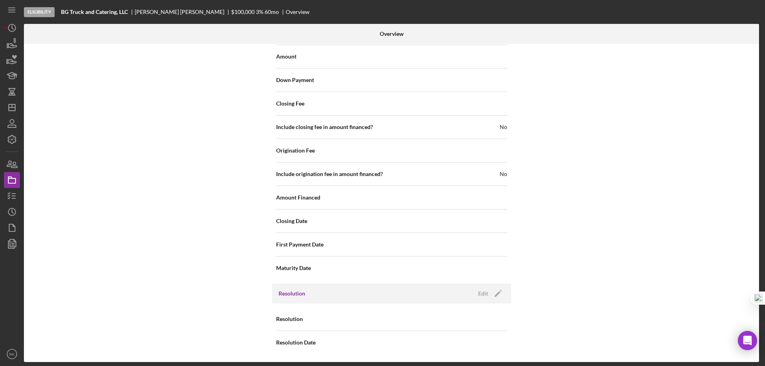
click at [494, 294] on icon "Icon/Edit" at bounding box center [498, 294] width 20 height 20
click at [499, 318] on icon "Icon/Dropdown Arrow" at bounding box center [497, 319] width 19 height 19
click at [554, 288] on div "Internal Workflow Stage Eligibility Icon/Dropdown Arrow Archive (can unarchive …" at bounding box center [391, 203] width 735 height 318
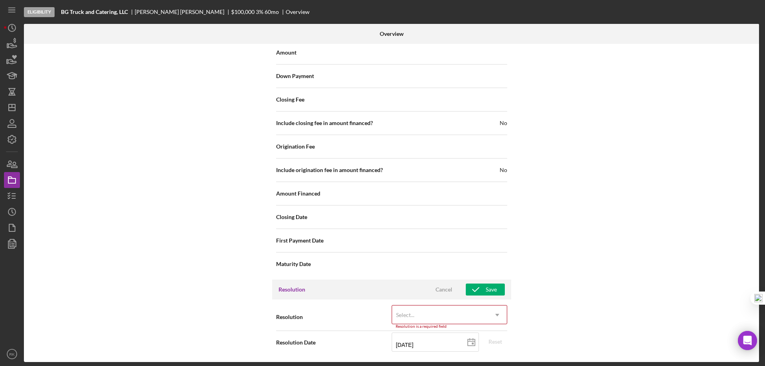
click at [496, 315] on use at bounding box center [497, 315] width 4 height 2
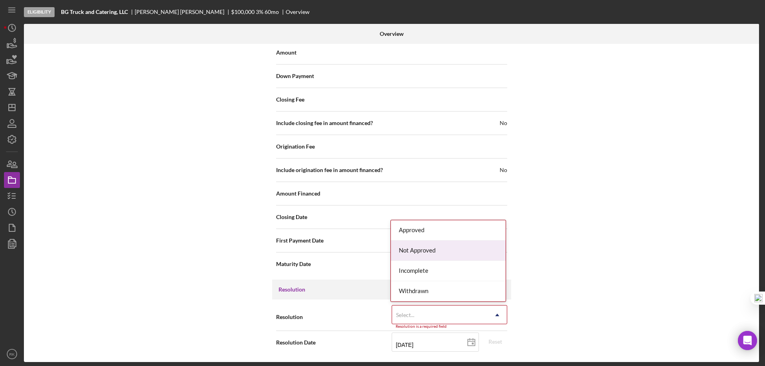
click at [421, 248] on div "Not Approved" at bounding box center [448, 251] width 115 height 20
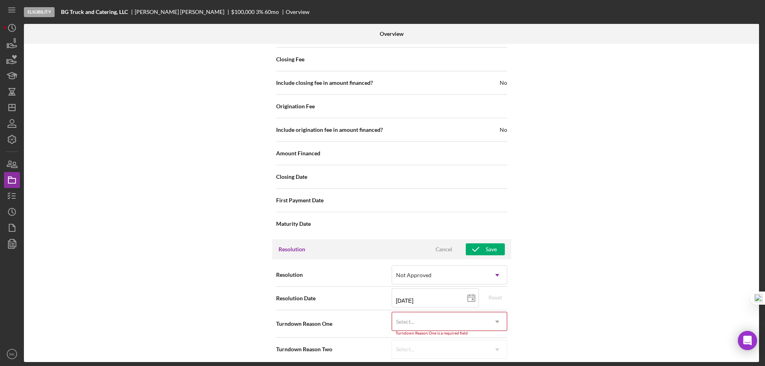
scroll to position [996, 0]
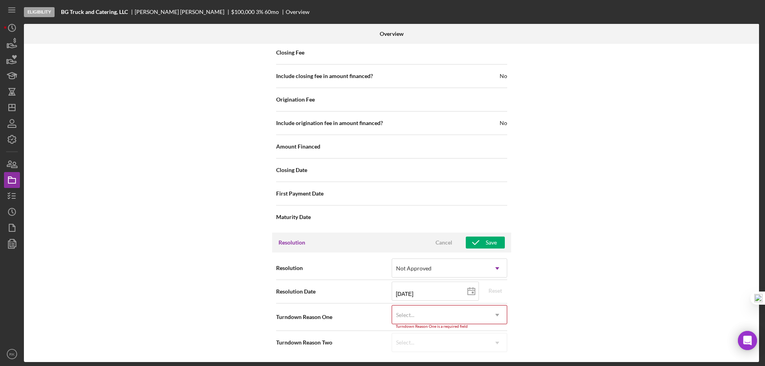
click at [498, 315] on icon "Icon/Dropdown Arrow" at bounding box center [497, 315] width 19 height 19
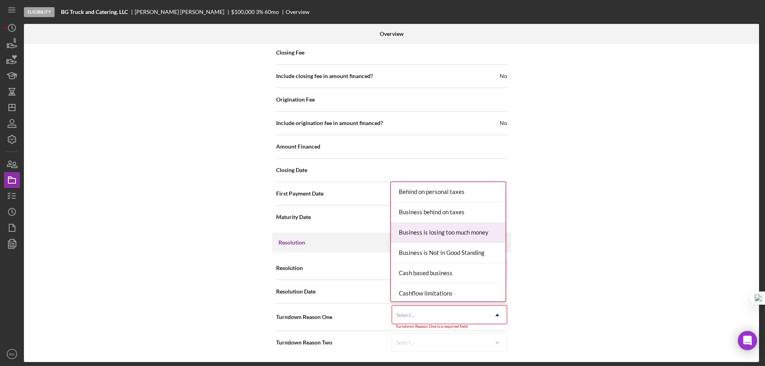
scroll to position [992, 0]
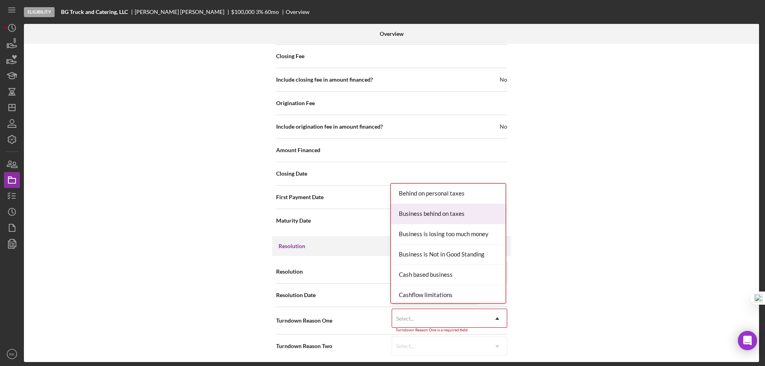
click at [606, 153] on div "Internal Workflow Stage Eligibility Icon/Dropdown Arrow Archive (can unarchive …" at bounding box center [391, 203] width 735 height 318
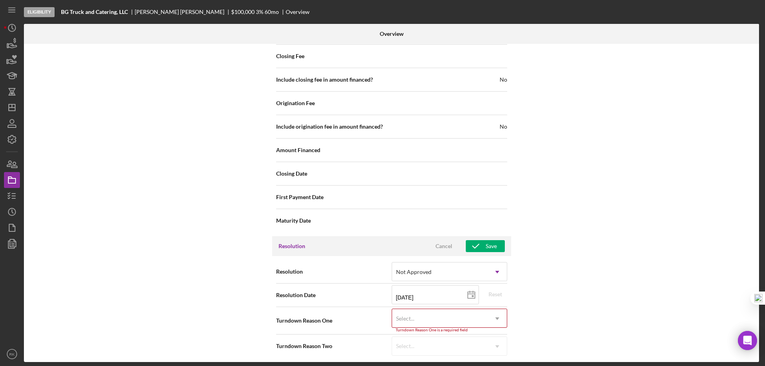
click at [445, 246] on div "Cancel" at bounding box center [443, 246] width 17 height 12
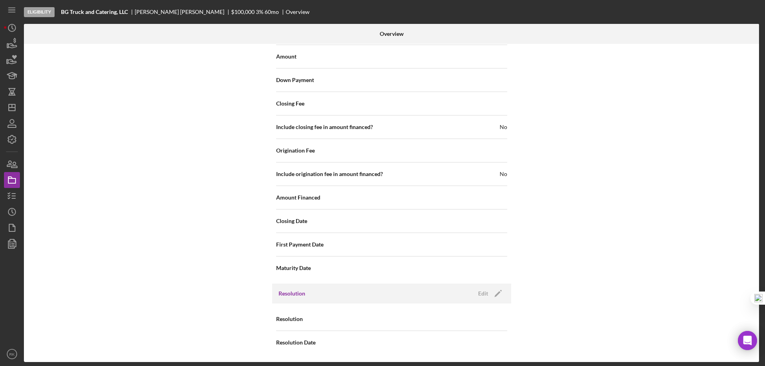
scroll to position [945, 0]
click at [12, 197] on icon "button" at bounding box center [12, 196] width 20 height 20
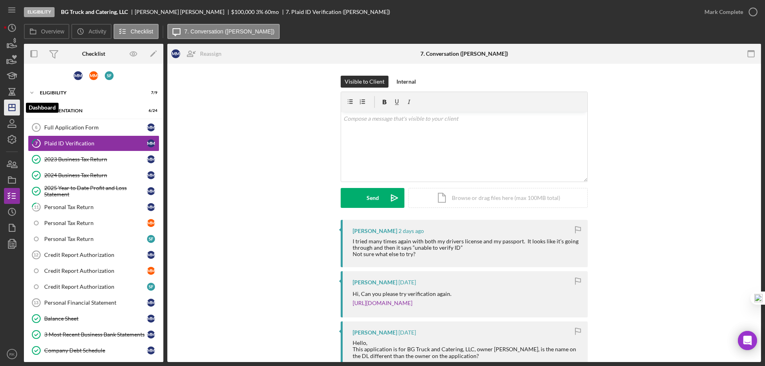
click at [12, 111] on polygon "button" at bounding box center [12, 107] width 6 height 6
